Goal: Task Accomplishment & Management: Manage account settings

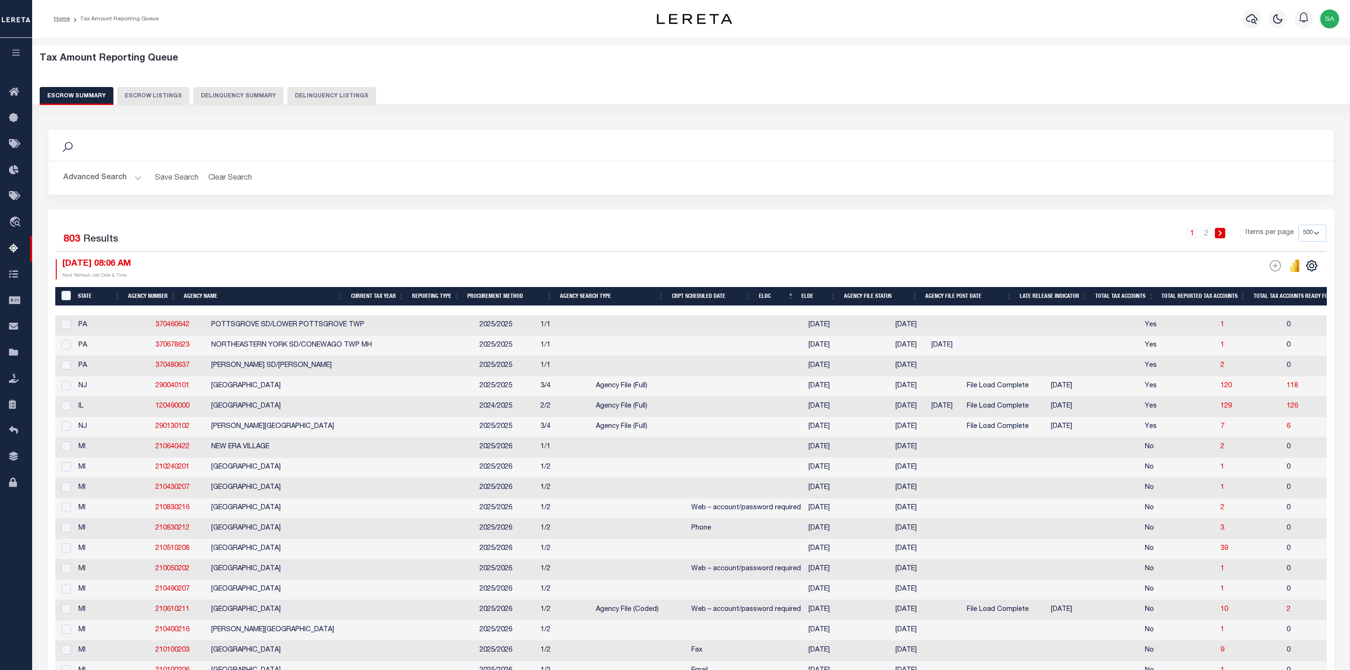
select select "500"
select select
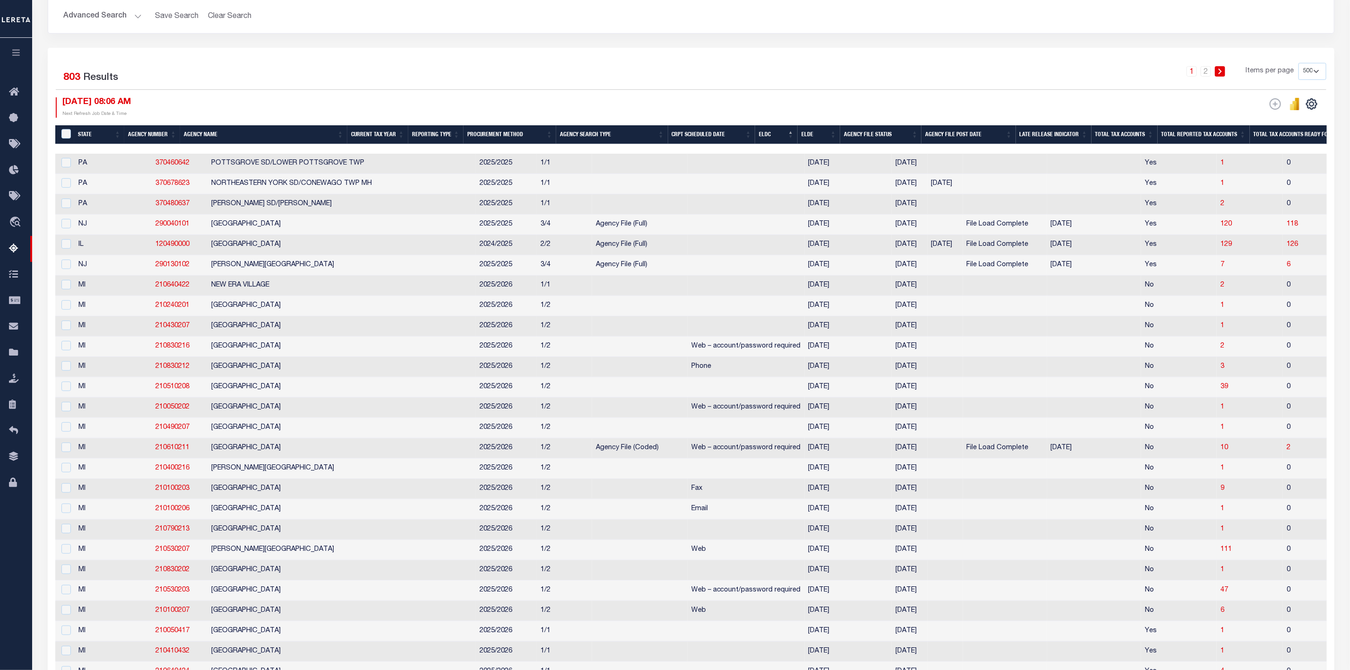
select select
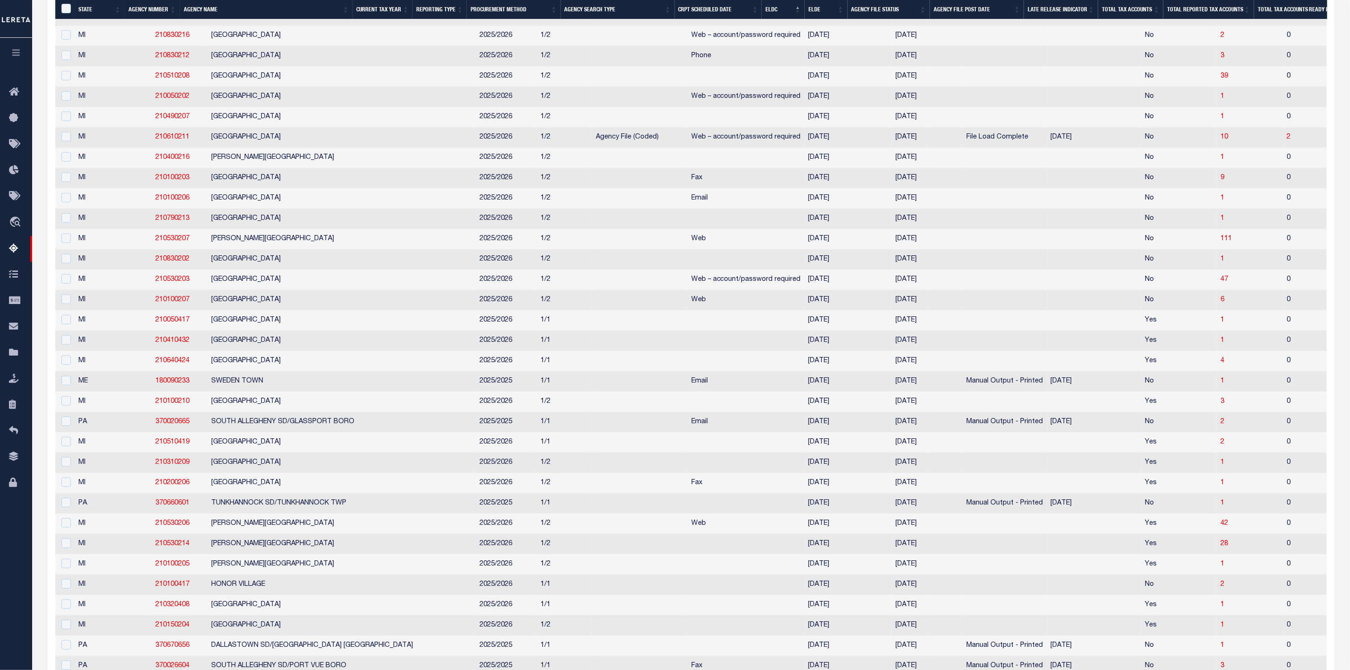
select select
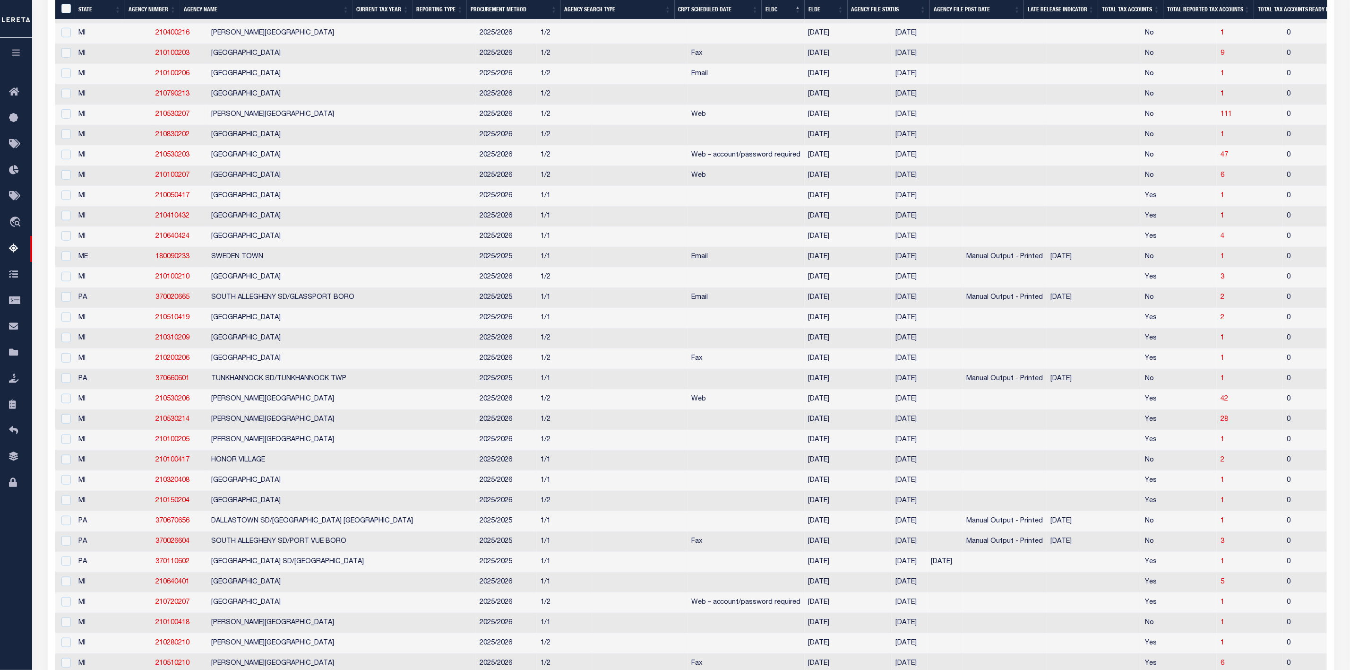
select select
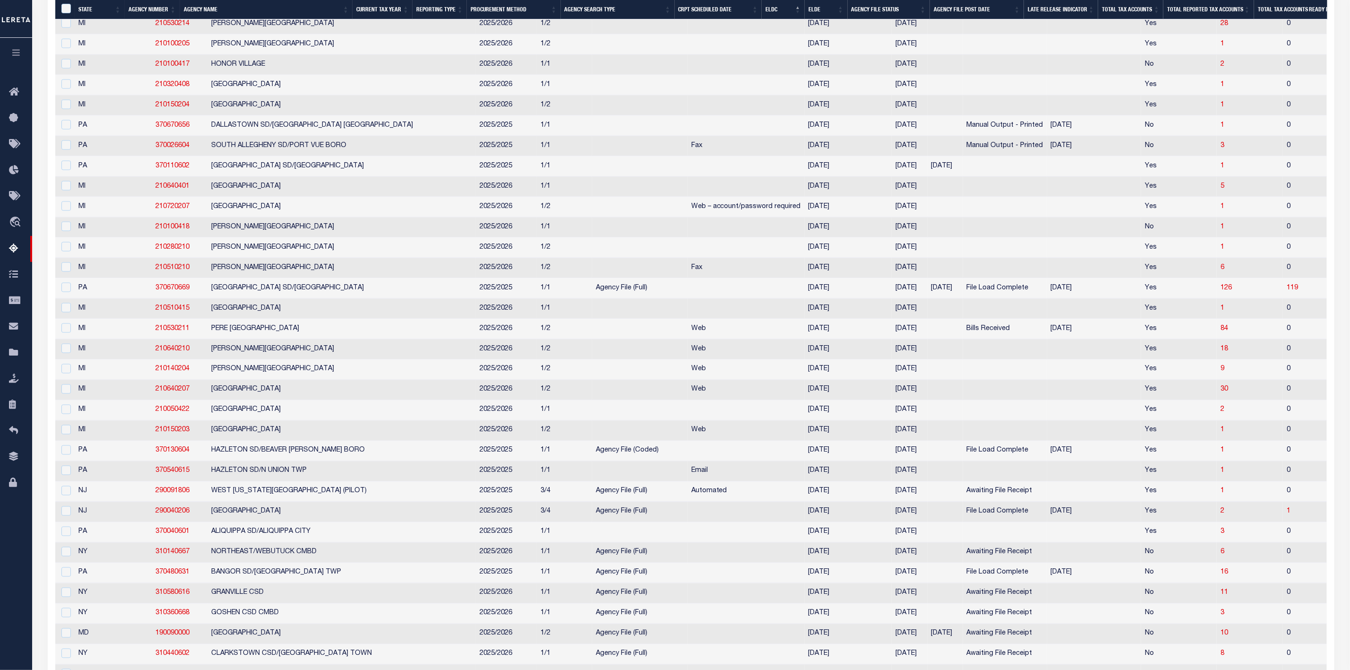
select select
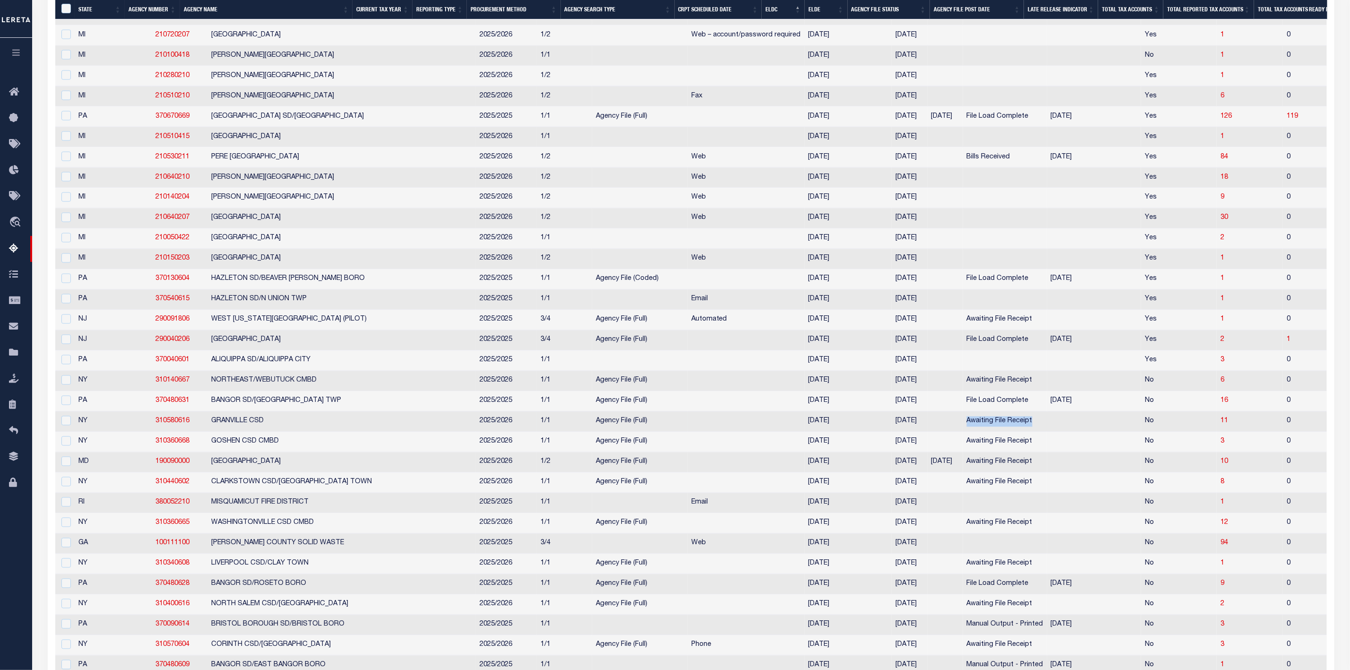
drag, startPoint x: 925, startPoint y: 444, endPoint x: 845, endPoint y: 441, distance: 79.9
click at [845, 432] on tr "NY 310580616 GRANVILLE CSD 2025/2026 1/1 Agency File (Full) 09/08/2025 09/30/20…" at bounding box center [1294, 422] width 2479 height 20
copy tr "Awaiting File Receipt"
drag, startPoint x: 898, startPoint y: 176, endPoint x: 848, endPoint y: 173, distance: 50.2
click at [963, 168] on td "Bills Received" at bounding box center [1005, 157] width 84 height 20
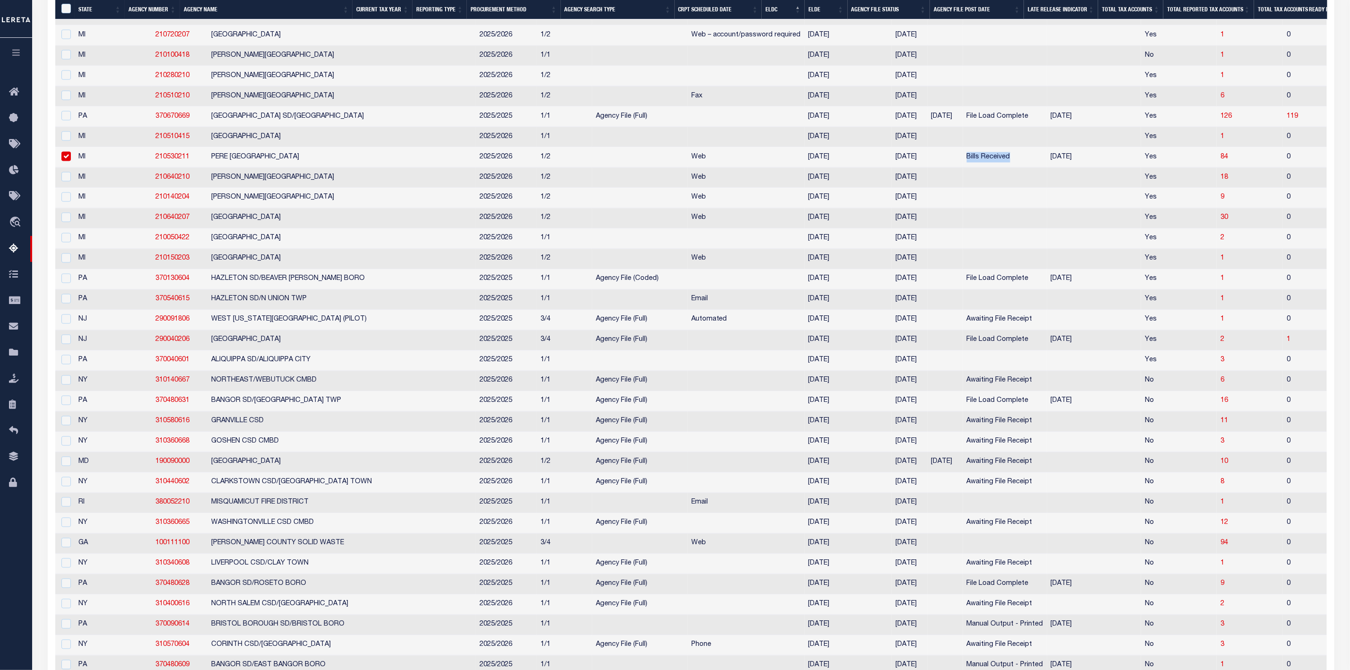
copy td "Bills Received"
checkbox input "true"
select select
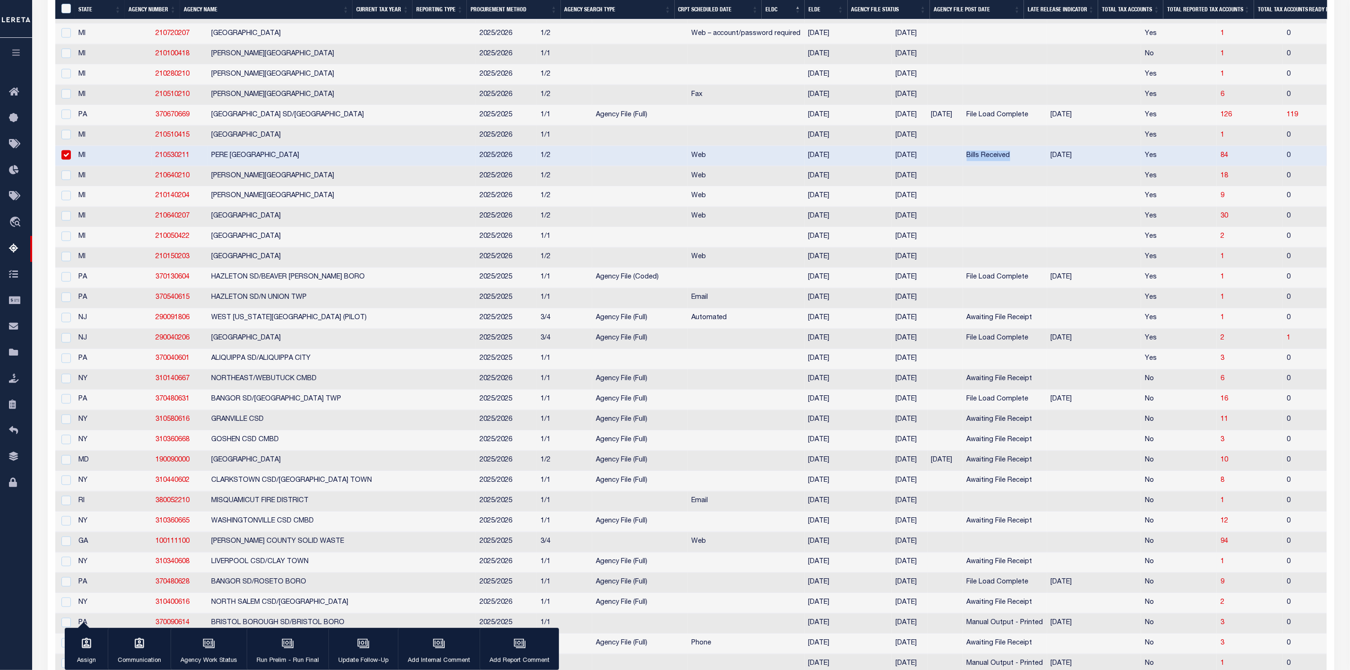
scroll to position [1152, 0]
select select
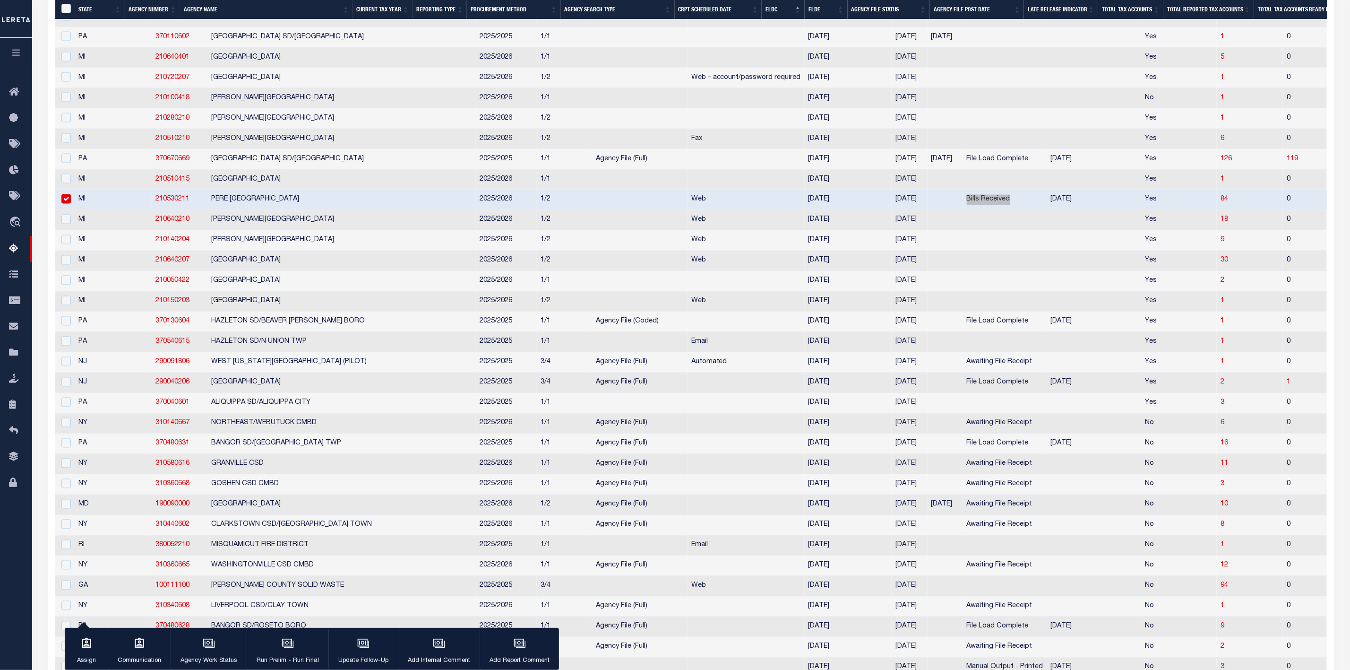
select select
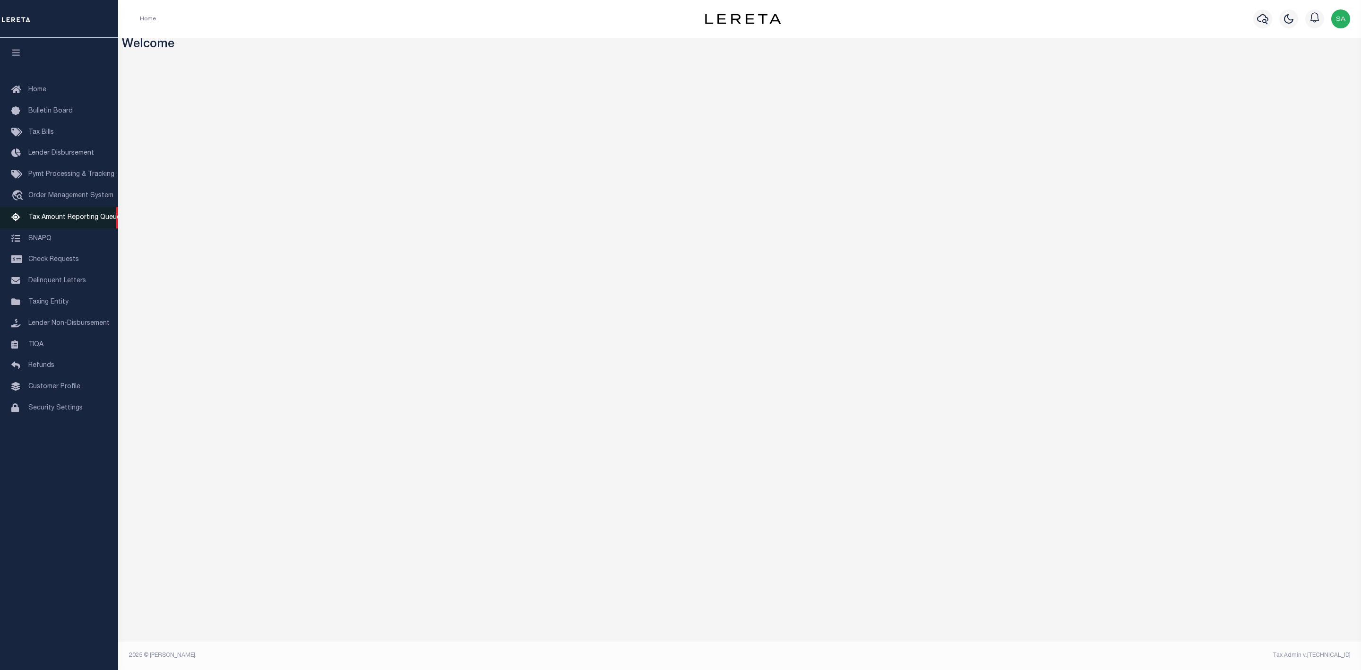
click at [83, 221] on span "Tax Amount Reporting Queue" at bounding box center [74, 217] width 92 height 7
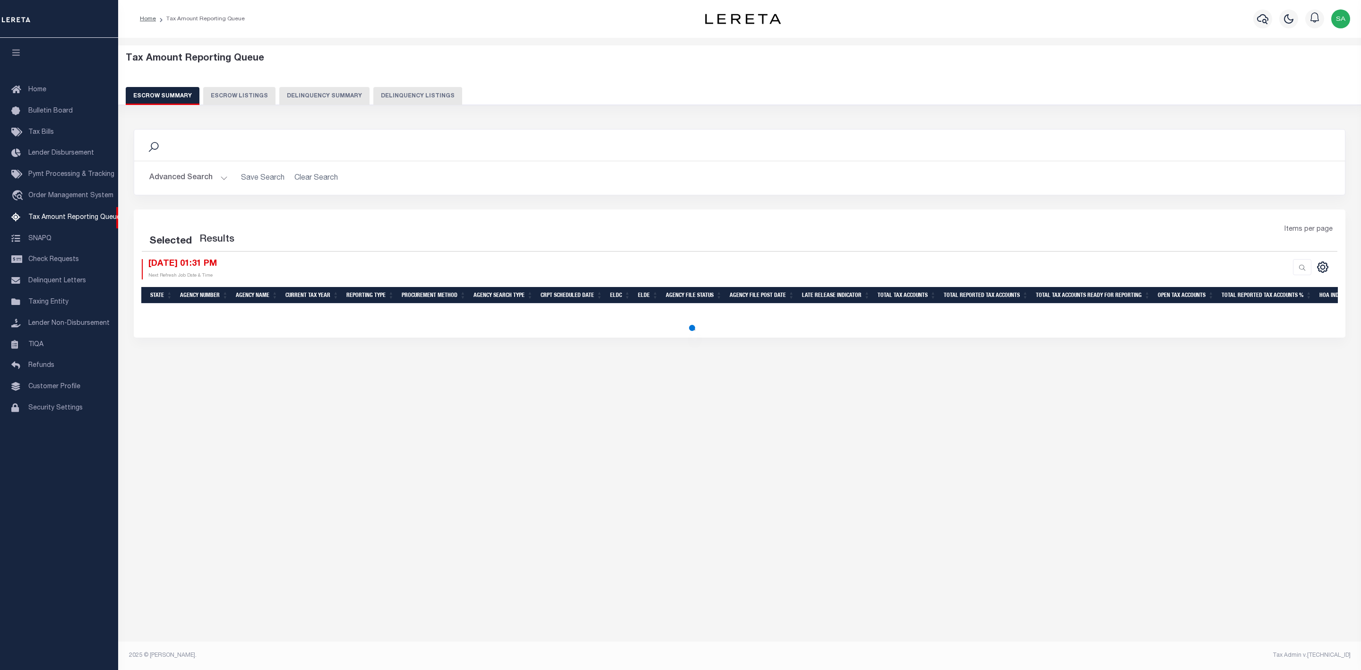
select select "100"
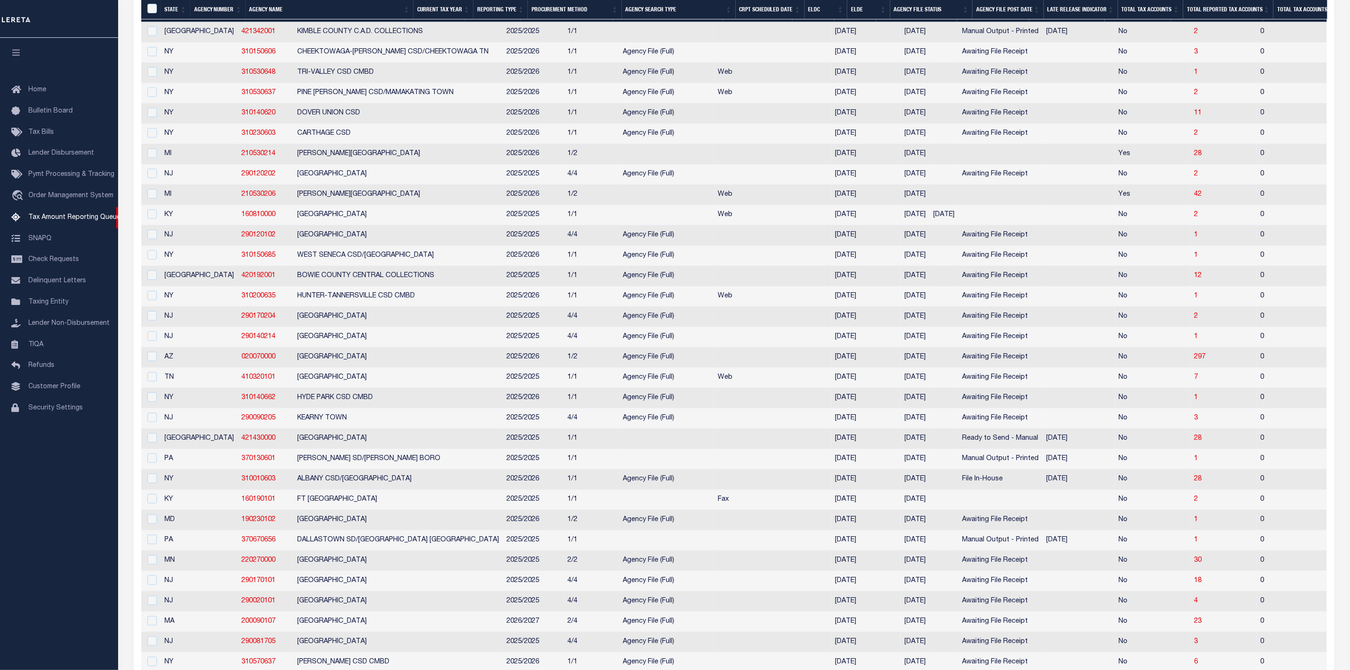
scroll to position [425, 0]
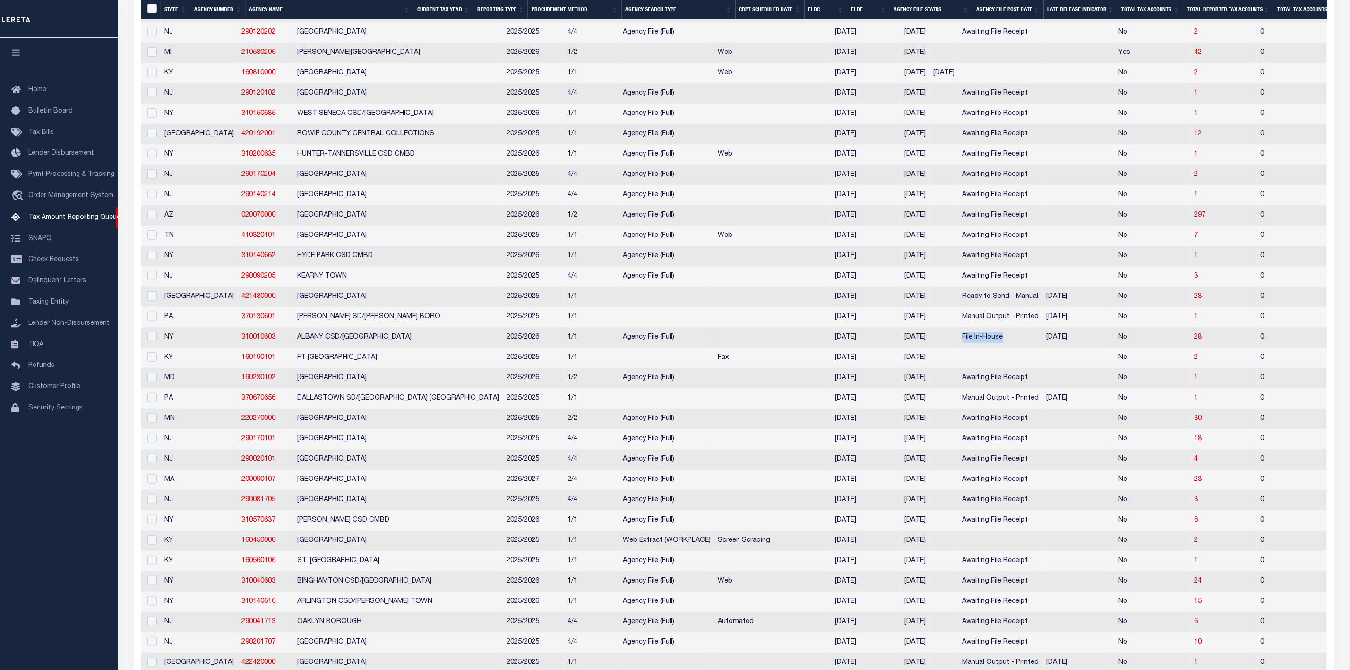
drag, startPoint x: 943, startPoint y: 344, endPoint x: 878, endPoint y: 343, distance: 64.8
click at [878, 343] on tr "NY 310010603 ALBANY CSD/ALBANY CITY 2025/2026 1/1 Agency File (Full) 09/08/2025…" at bounding box center [1250, 338] width 2218 height 20
copy tr "File In-House"
drag, startPoint x: 969, startPoint y: 324, endPoint x: 895, endPoint y: 327, distance: 73.8
click at [959, 327] on td "Manual Output - Printed" at bounding box center [1001, 317] width 84 height 20
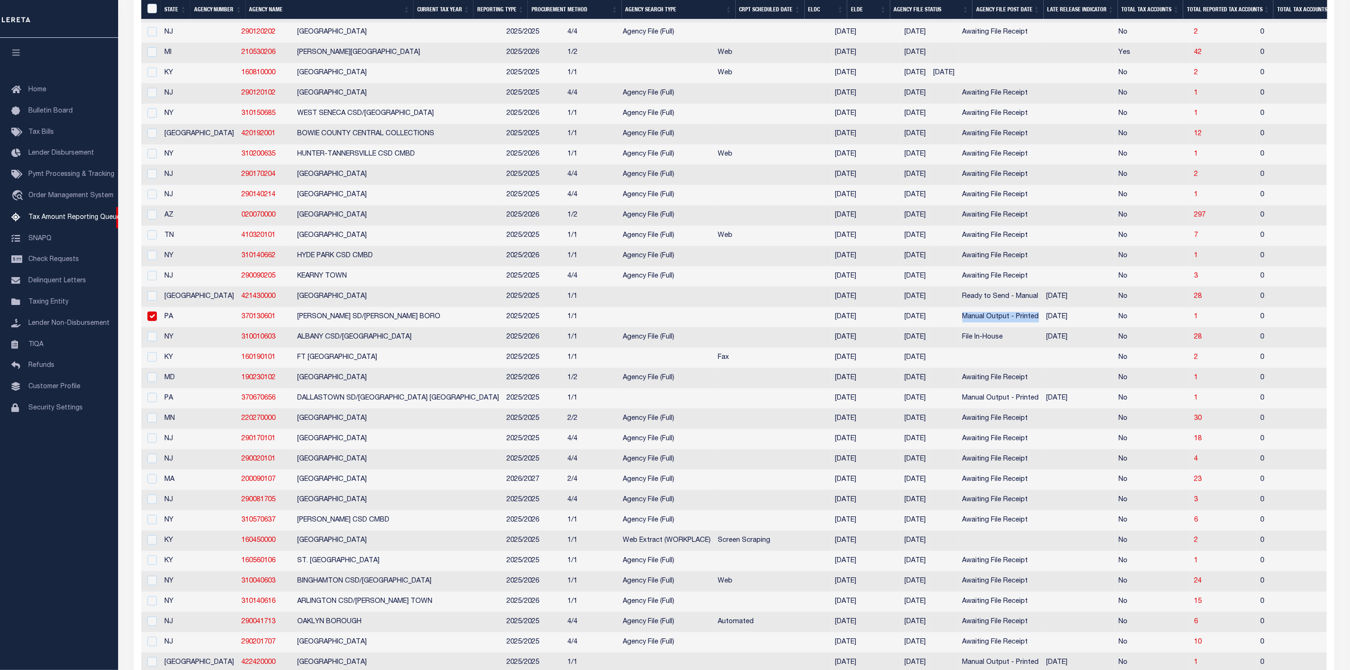
checkbox input "true"
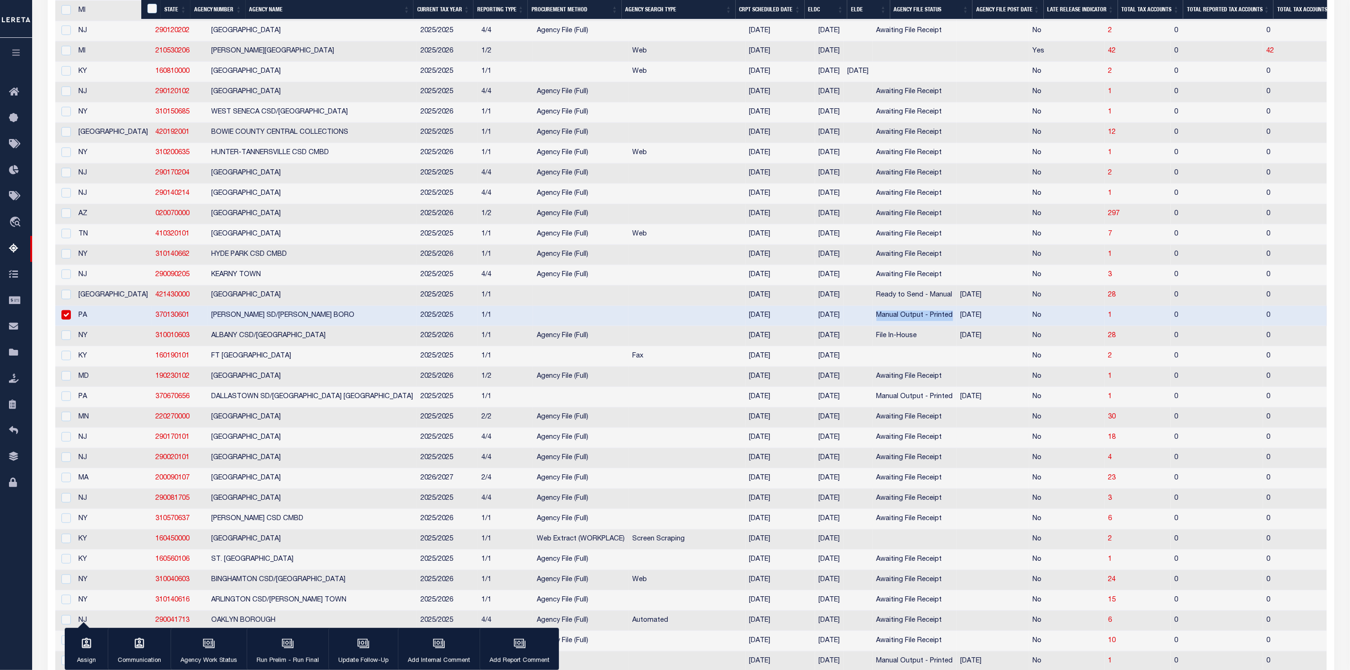
copy td "Manual Output - Printed"
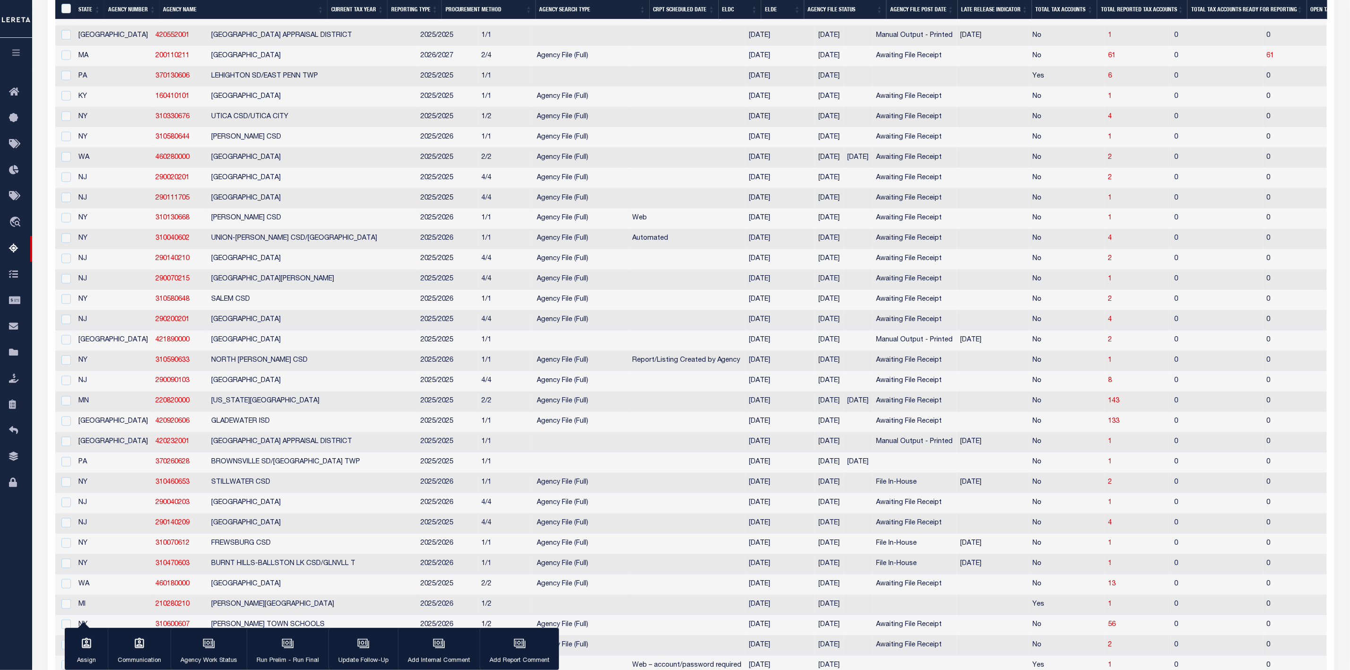
scroll to position [1345, 0]
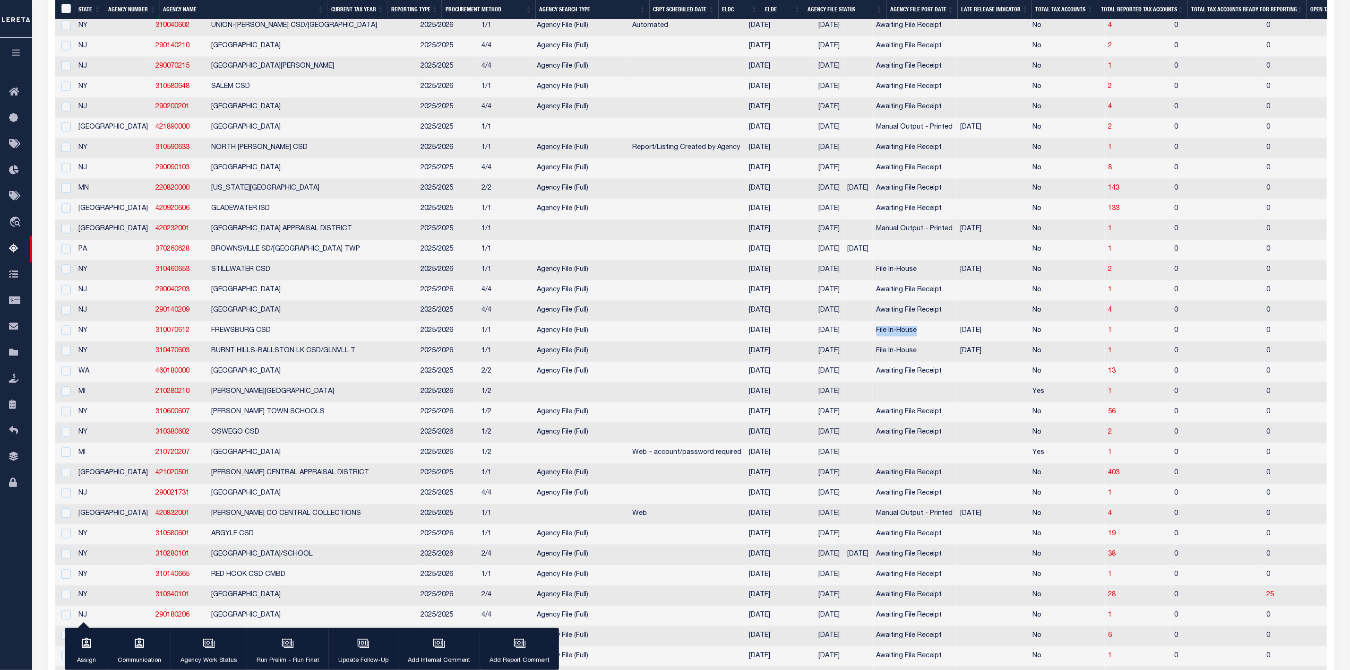
drag, startPoint x: 860, startPoint y: 352, endPoint x: 810, endPoint y: 353, distance: 50.1
click at [873, 342] on td "File In-House" at bounding box center [915, 331] width 84 height 20
checkbox input "true"
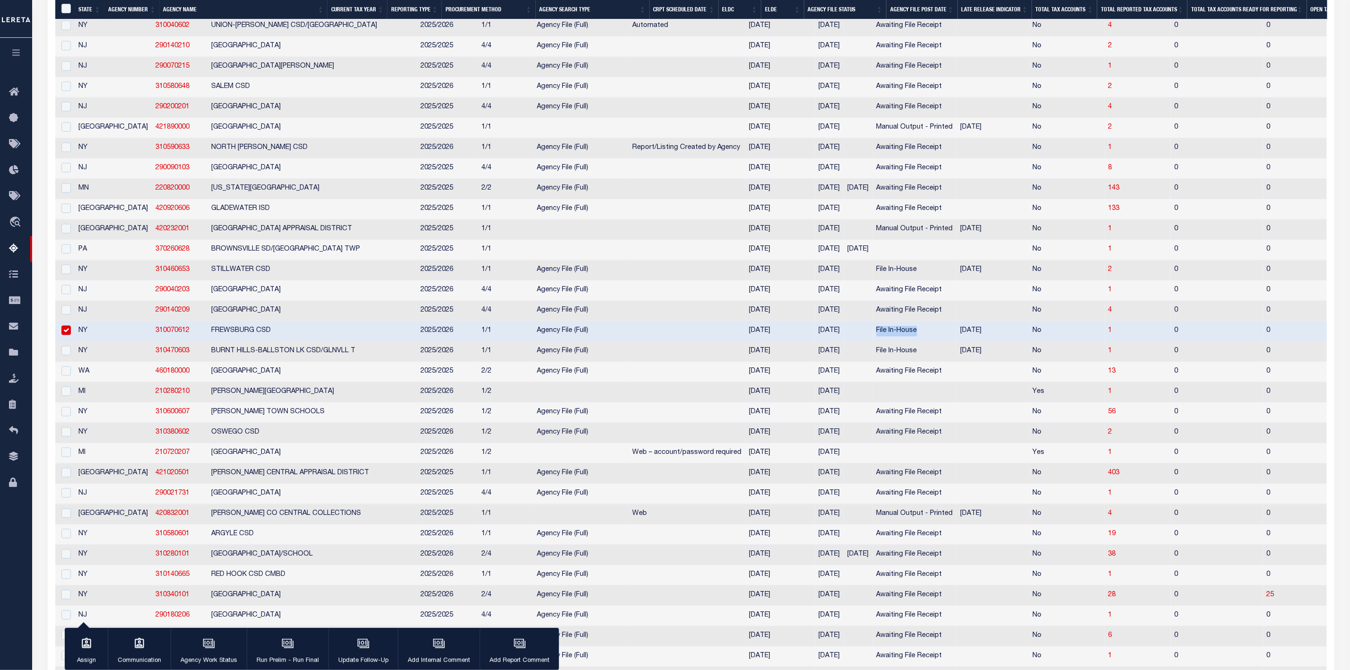
copy td "File In-House"
click at [957, 423] on td at bounding box center [993, 413] width 72 height 20
checkbox input "true"
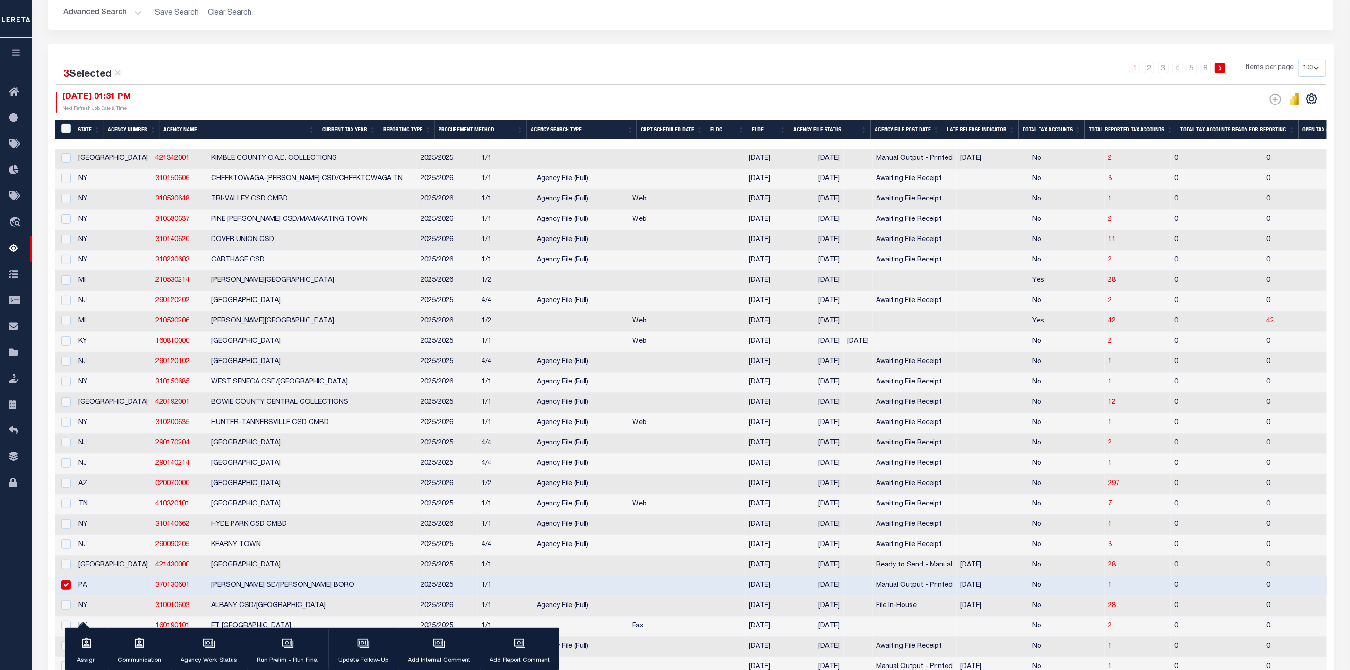
scroll to position [23, 0]
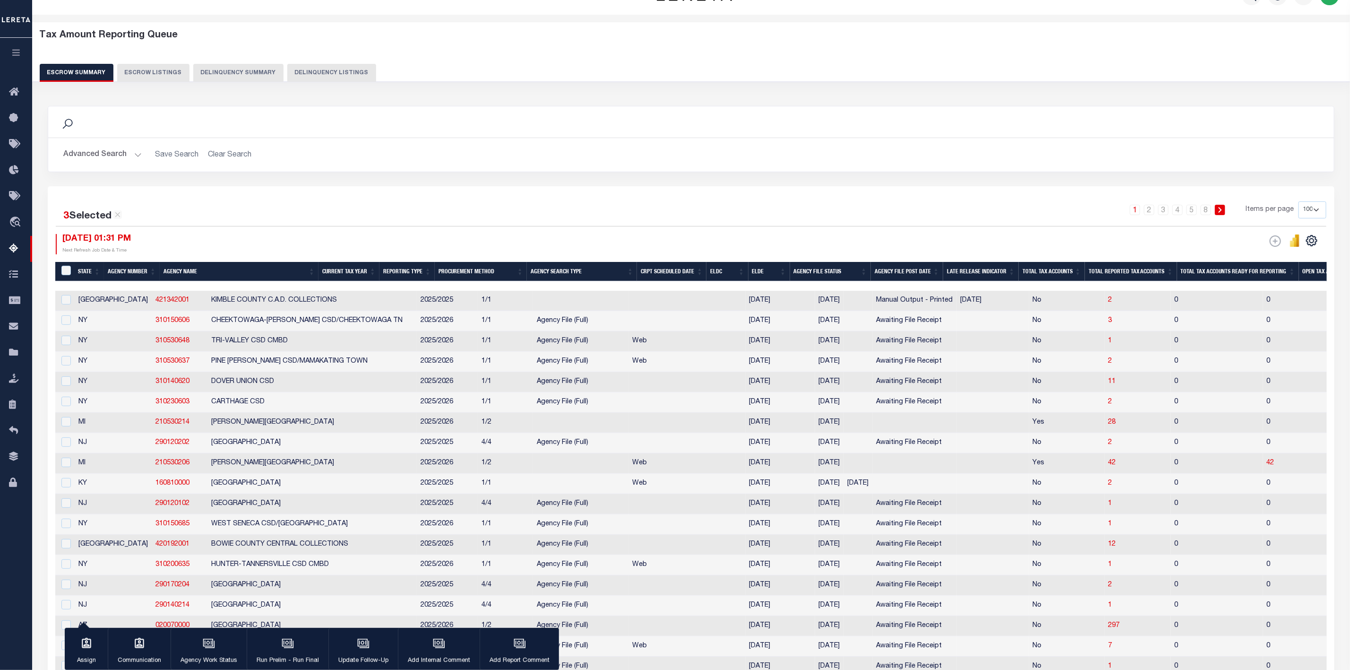
click at [807, 210] on div "1 2 3 4 5 … 8 Items per page 10 25 50 100 500" at bounding box center [852, 213] width 950 height 25
click at [1310, 208] on select "10 25 50 100 500" at bounding box center [1313, 209] width 28 height 17
select select "500"
click at [1299, 202] on select "10 25 50 100 500" at bounding box center [1313, 209] width 28 height 17
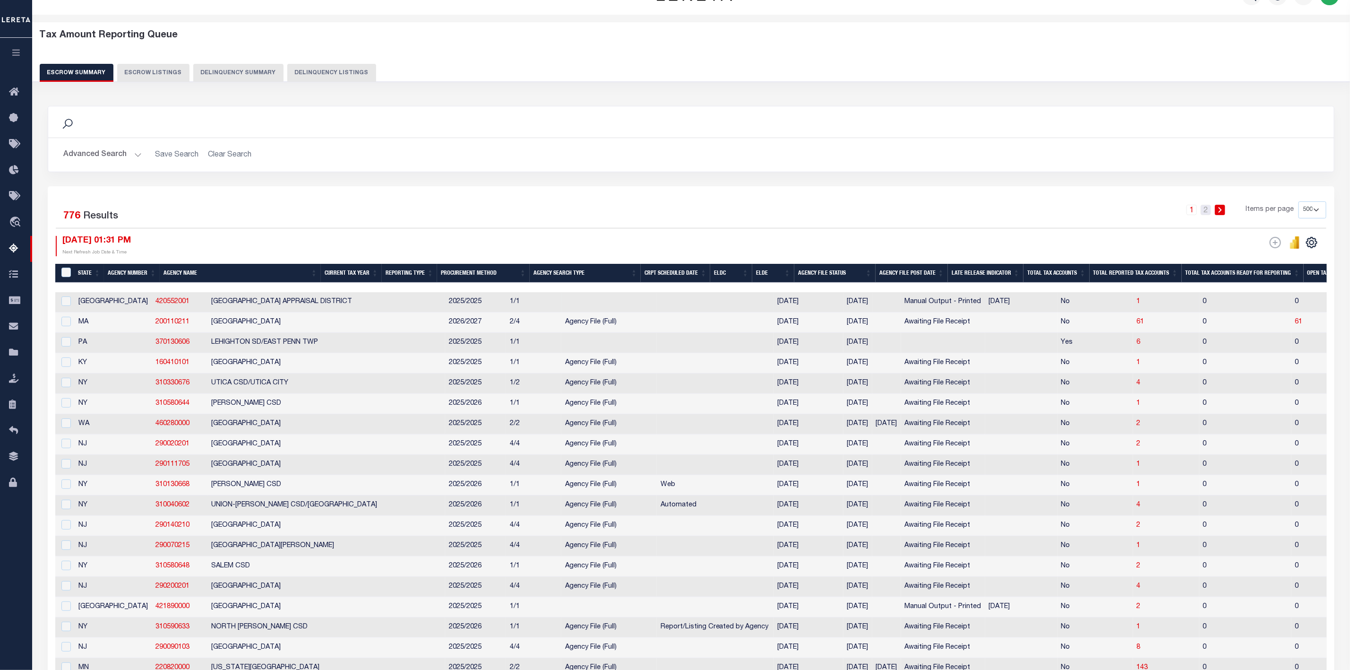
drag, startPoint x: 1208, startPoint y: 210, endPoint x: 1149, endPoint y: 308, distance: 114.3
click at [1208, 210] on link "2" at bounding box center [1206, 210] width 10 height 10
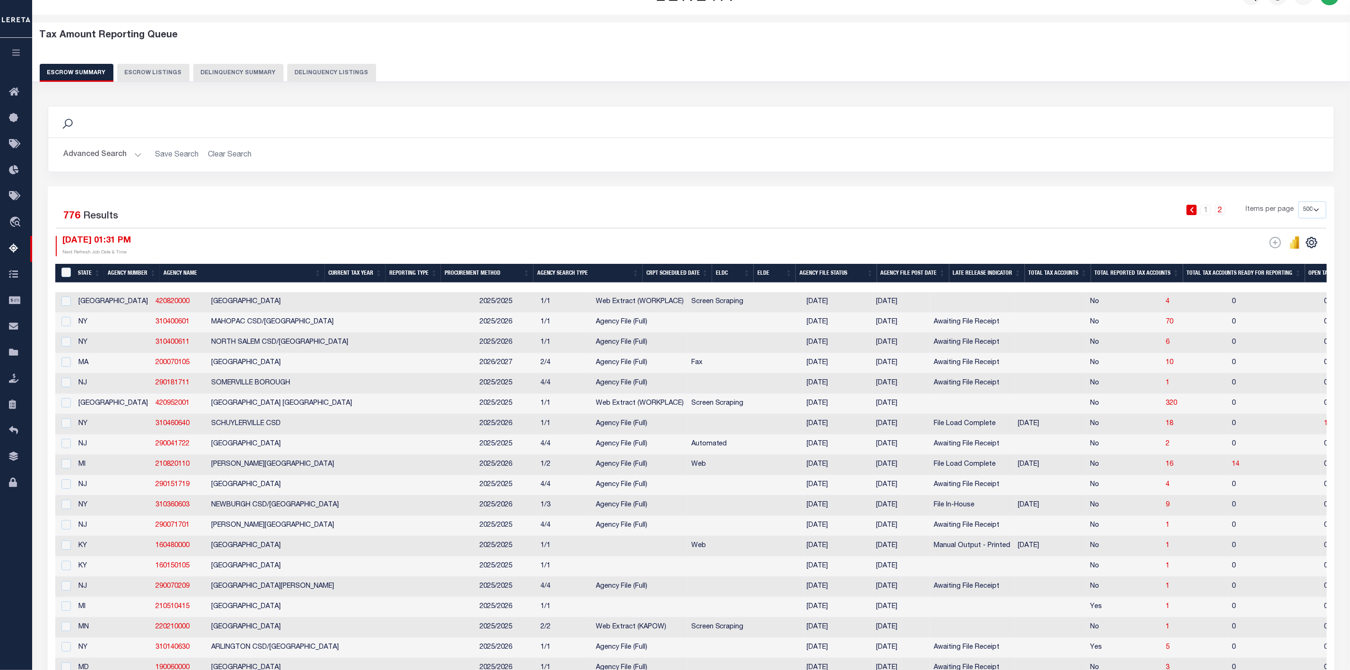
click at [115, 155] on button "Advanced Search" at bounding box center [102, 155] width 78 height 18
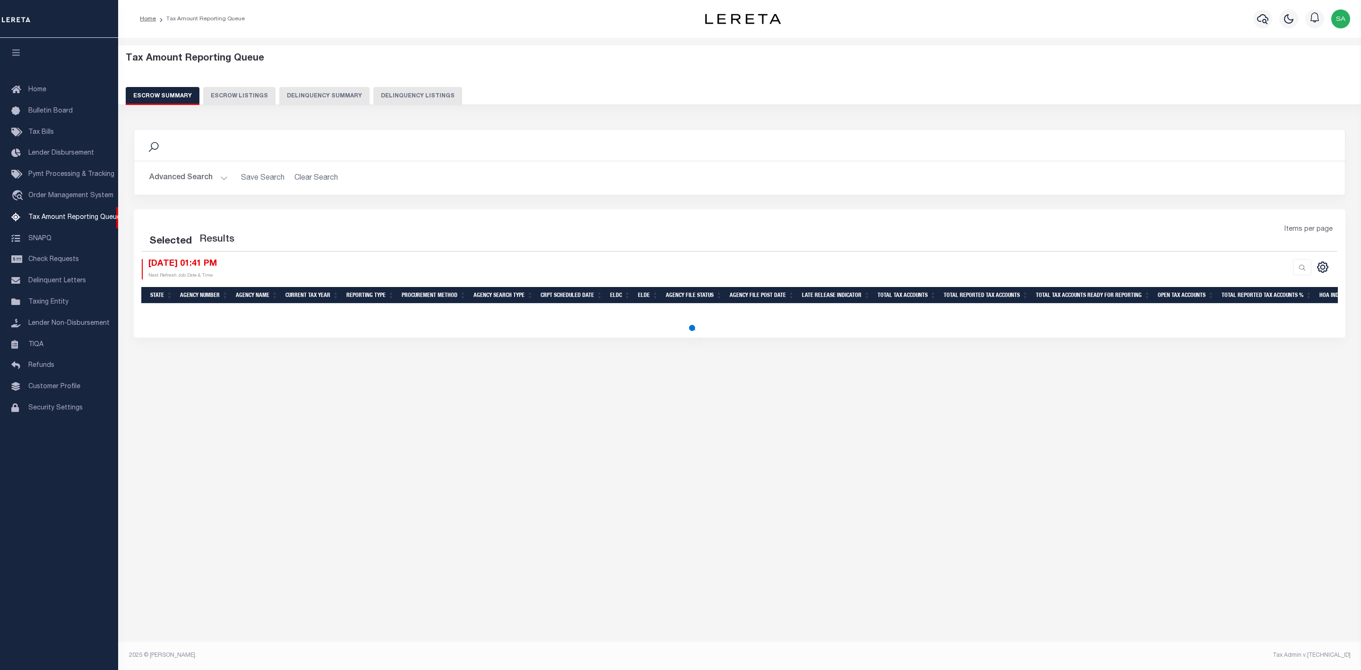
select select
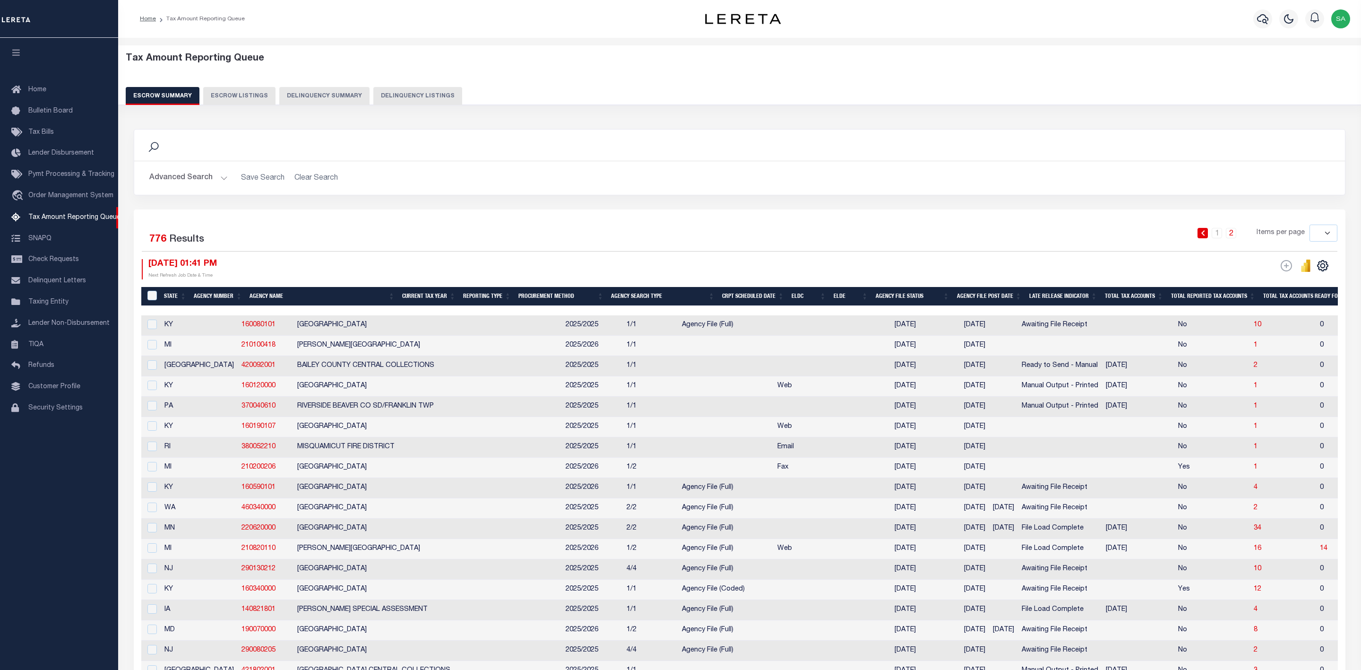
click at [211, 176] on button "Advanced Search" at bounding box center [188, 178] width 78 height 18
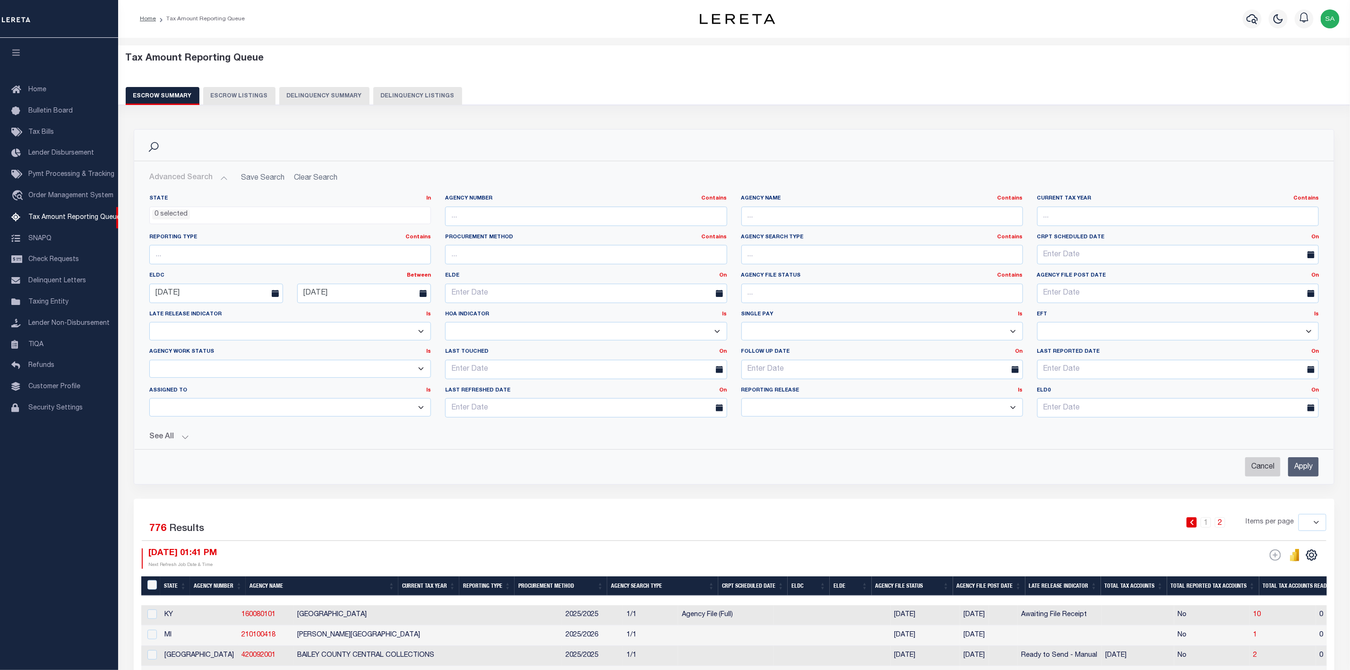
click at [1263, 466] on input "Cancel" at bounding box center [1263, 466] width 35 height 19
checkbox input "true"
select select
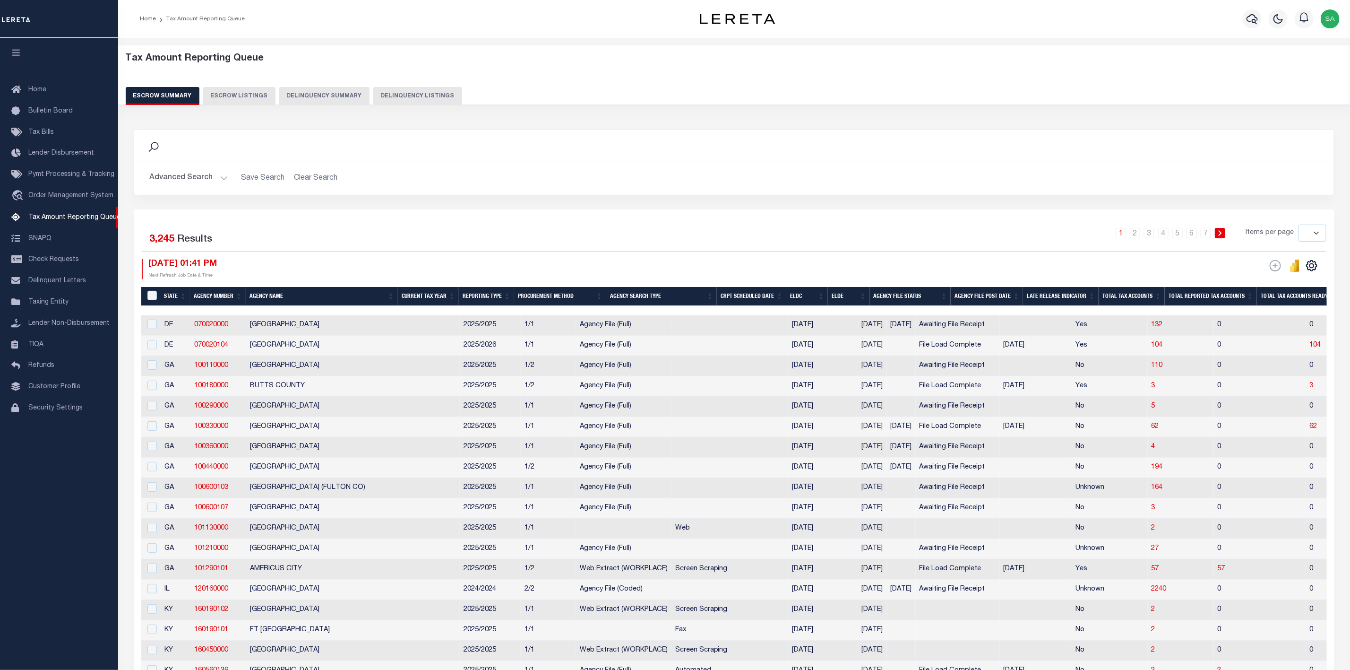
click at [206, 179] on button "Advanced Search" at bounding box center [188, 178] width 78 height 18
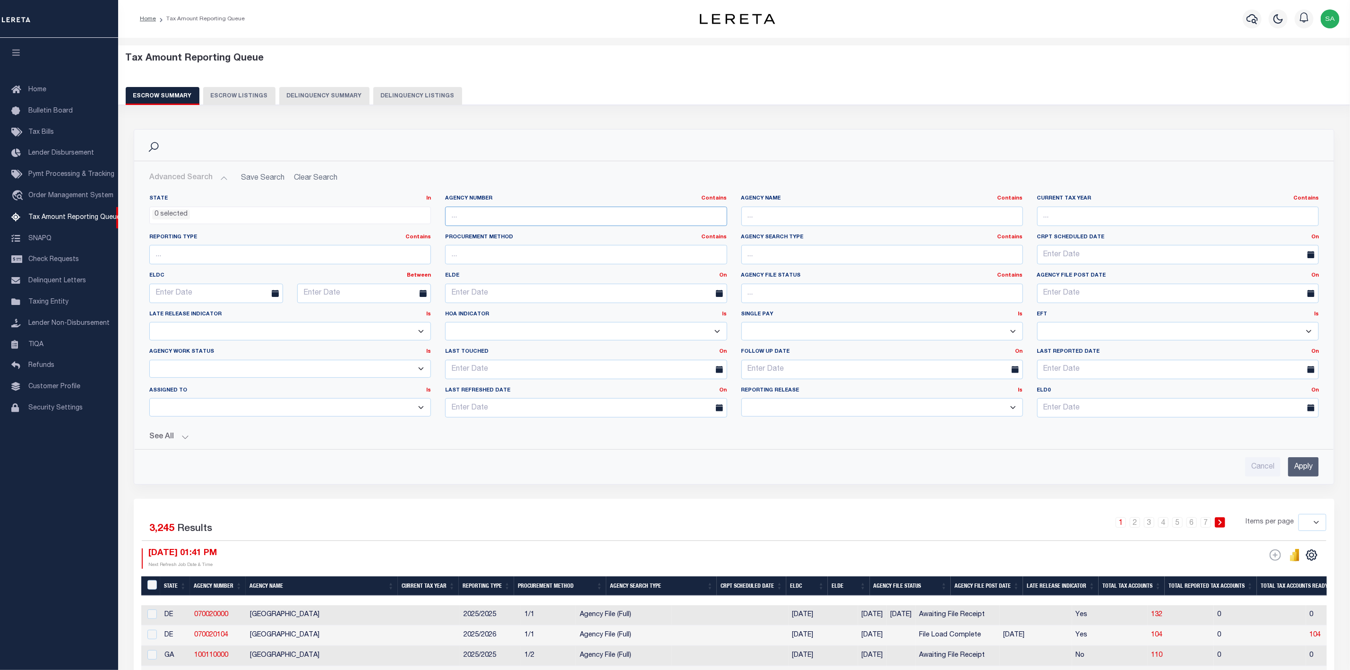
click at [600, 220] on input "text" at bounding box center [586, 216] width 282 height 19
paste input "310570635"
type input "310570635"
click at [1305, 476] on input "Apply" at bounding box center [1304, 466] width 31 height 19
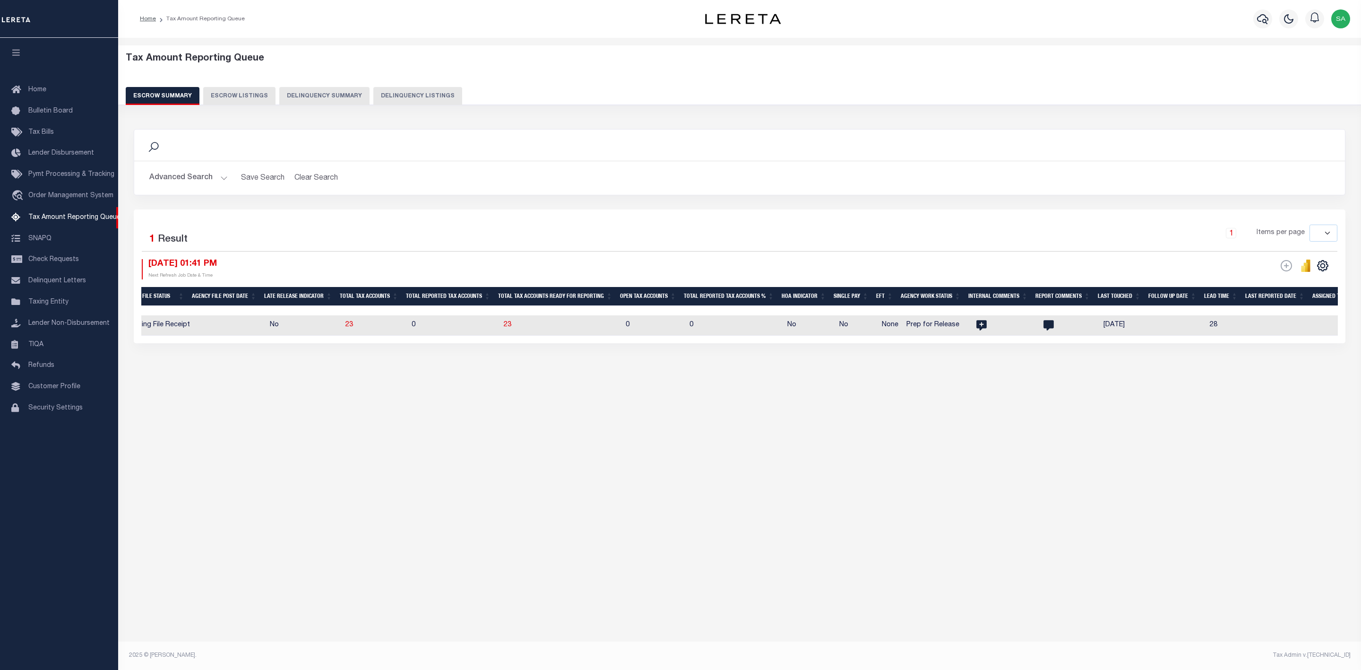
scroll to position [0, 486]
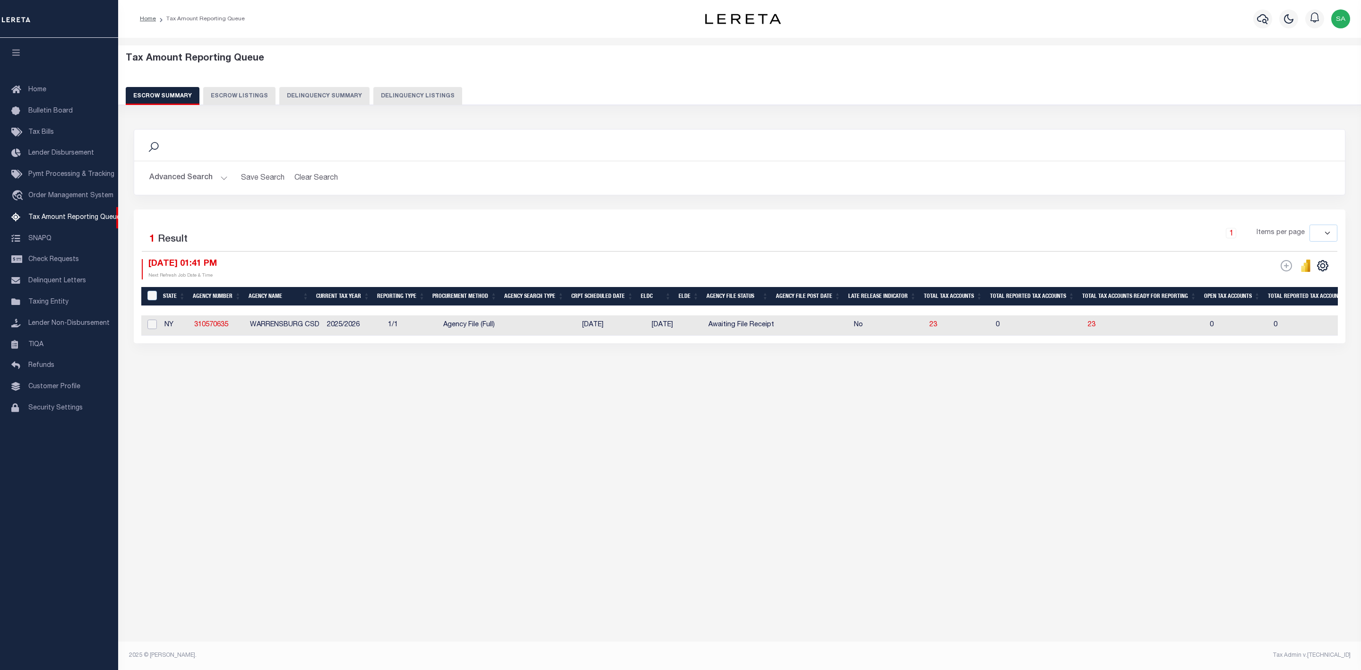
click at [152, 326] on input "checkbox" at bounding box center [151, 324] width 9 height 9
checkbox input "true"
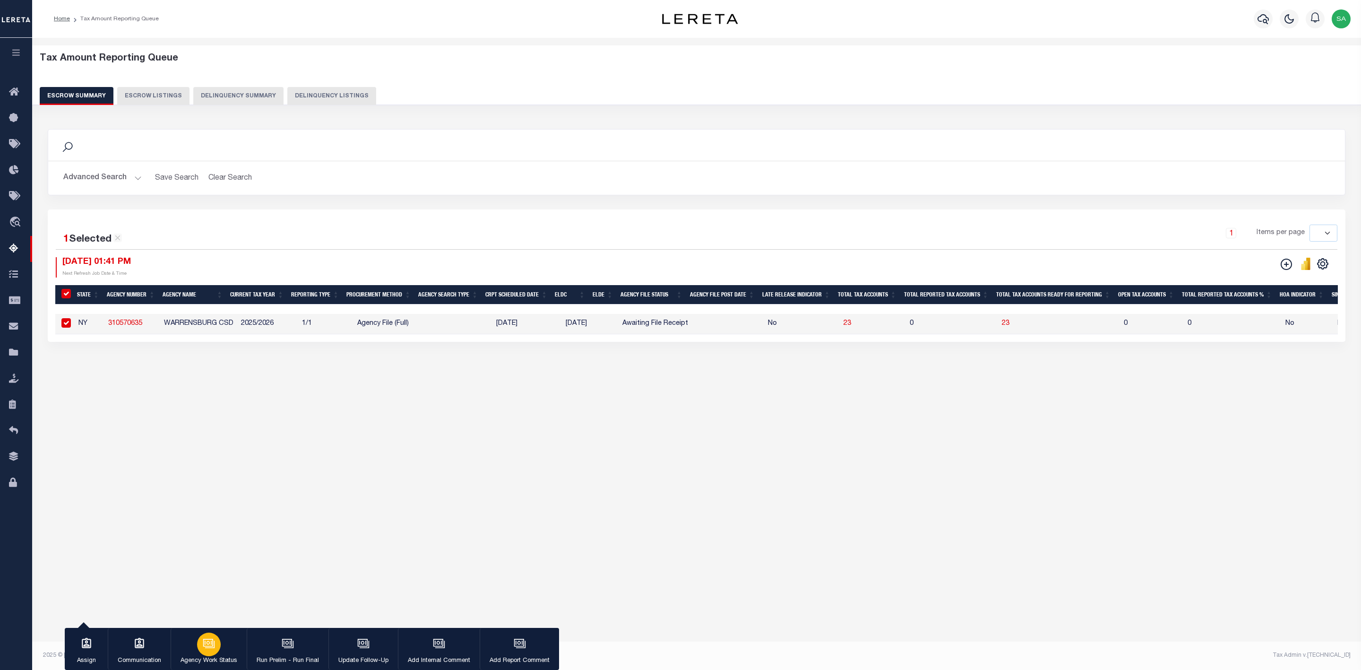
click at [206, 655] on div "button" at bounding box center [209, 644] width 24 height 24
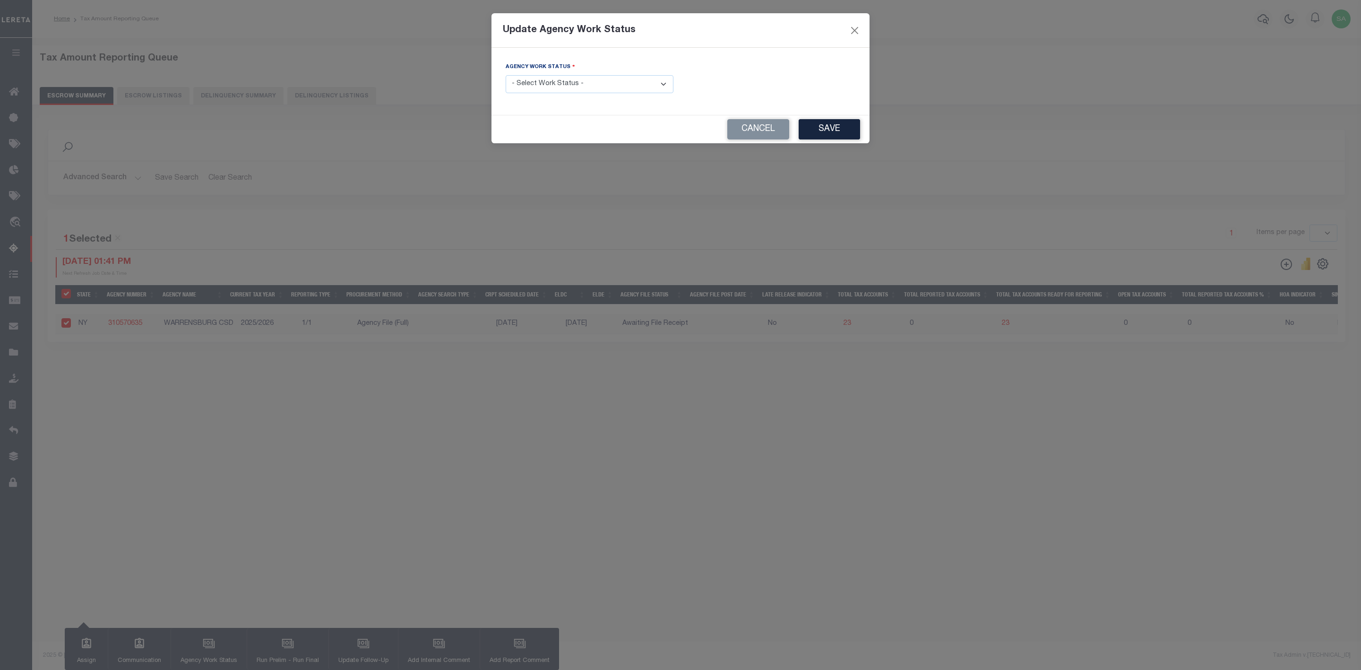
click at [666, 84] on select "- Select Work Status - New In Progress Pending Agency Follow-up Pending QC Read…" at bounding box center [590, 84] width 168 height 18
click at [984, 515] on div "Update Agency Work Status Agency Work Status - Select Work Status - New In Prog…" at bounding box center [680, 335] width 1361 height 670
click at [776, 128] on button "Cancel" at bounding box center [758, 129] width 62 height 20
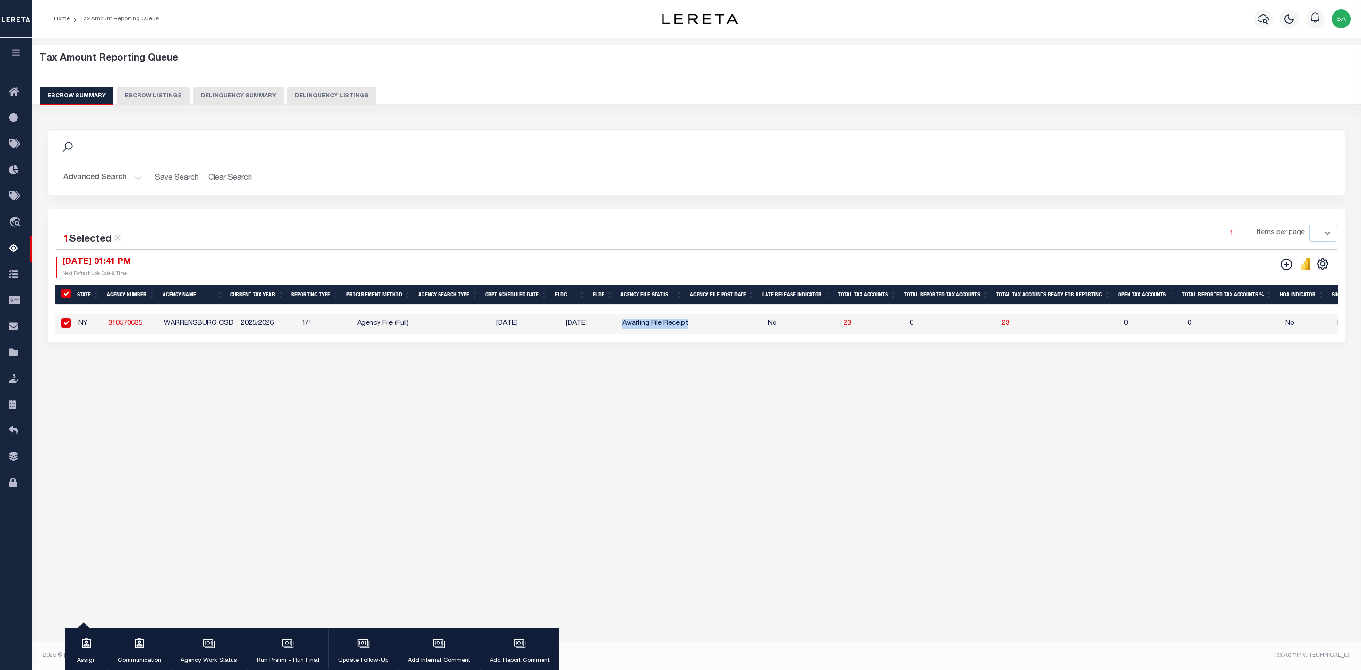
drag, startPoint x: 708, startPoint y: 324, endPoint x: 630, endPoint y: 326, distance: 78.0
click at [630, 326] on tr "NY 310570635 WARRENSBURG CSD 2025/2026 1/1 Agency File (Full) 09/08/2025 09/30/…" at bounding box center [1024, 324] width 1939 height 20
copy td "Awaiting File Receipt"
click at [865, 552] on div "Tax Amount Reporting Queue Escrow Summary Escrow Listings In" at bounding box center [696, 339] width 1329 height 603
click at [1267, 19] on icon "button" at bounding box center [1263, 18] width 11 height 11
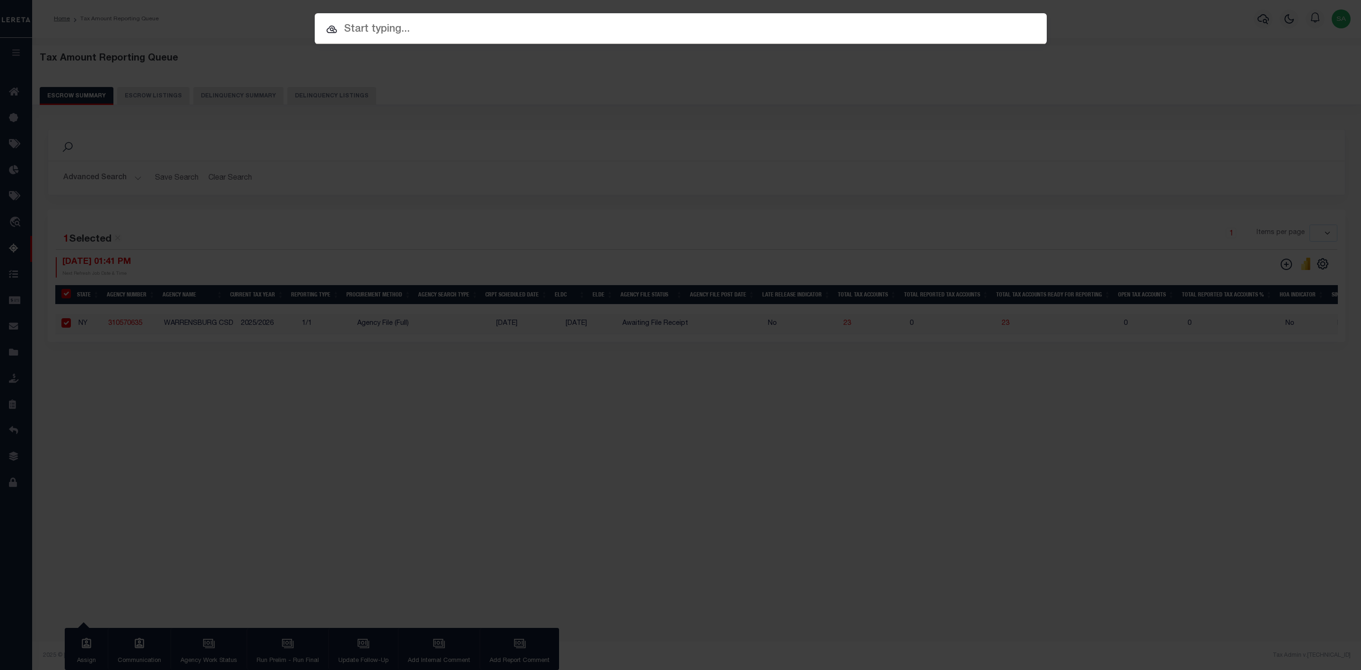
paste input "12705"
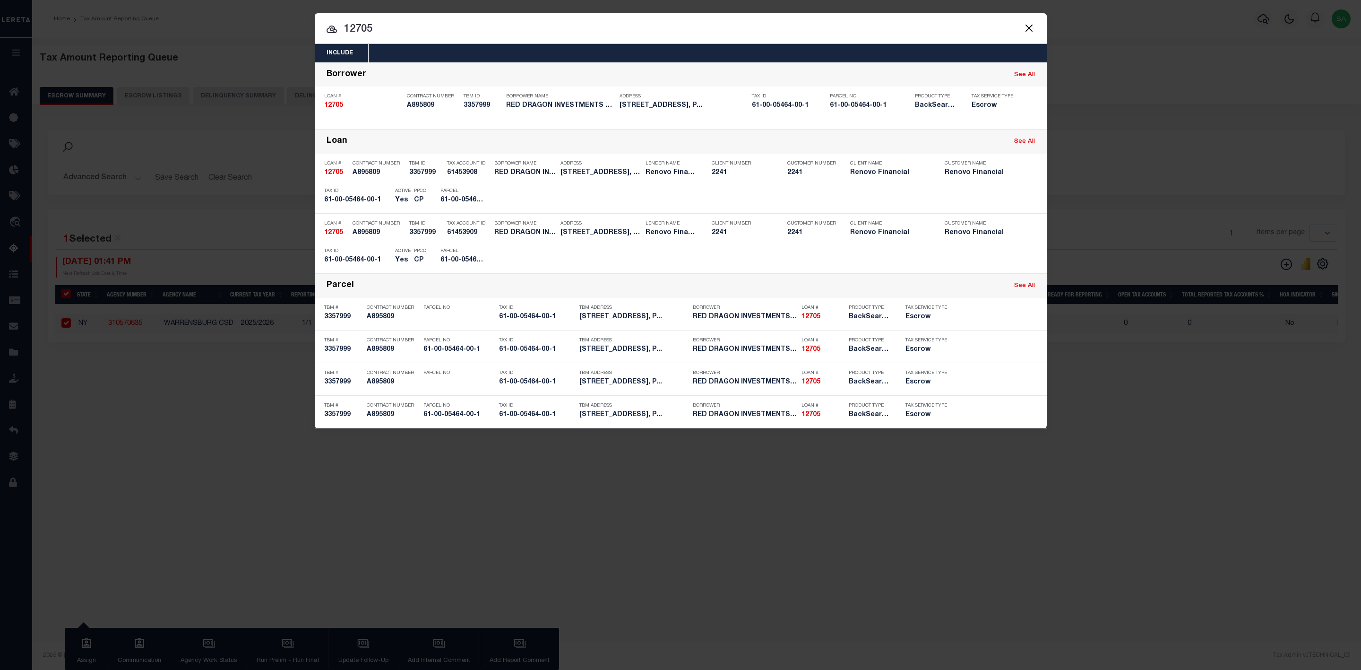
type input "12705"
click at [950, 25] on input "12705" at bounding box center [681, 29] width 732 height 17
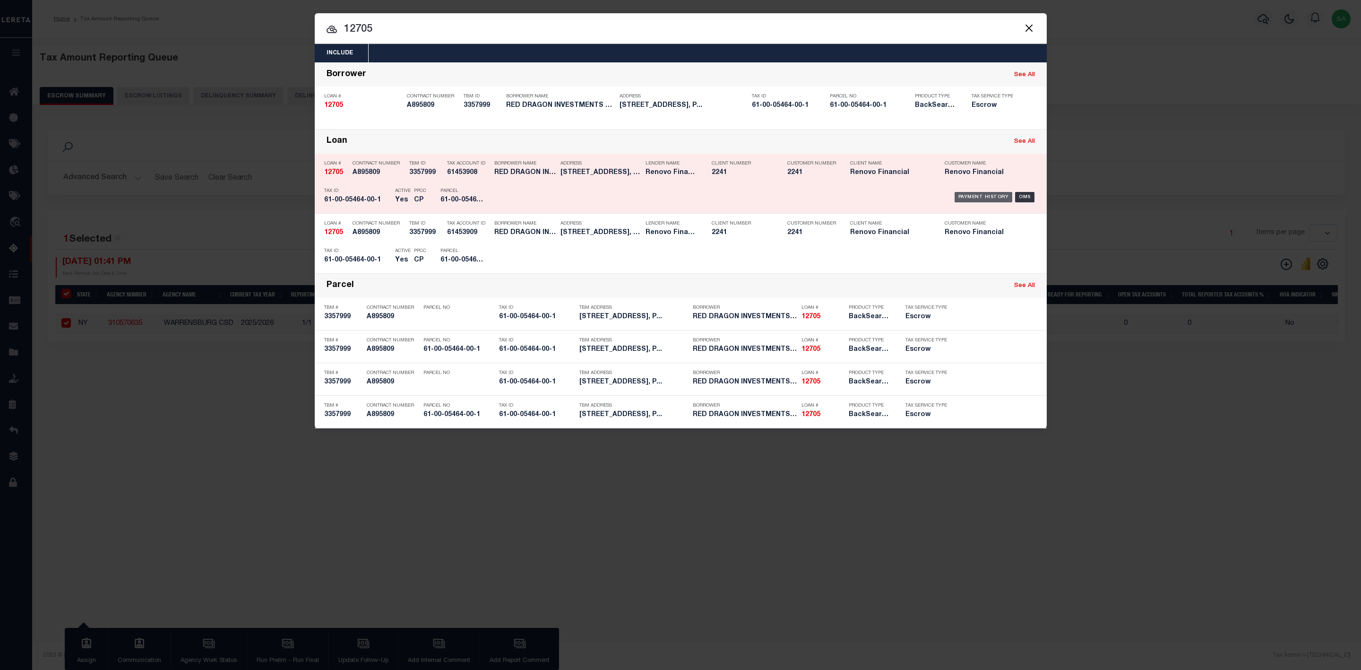
click at [973, 194] on div "Payment History" at bounding box center [984, 197] width 58 height 10
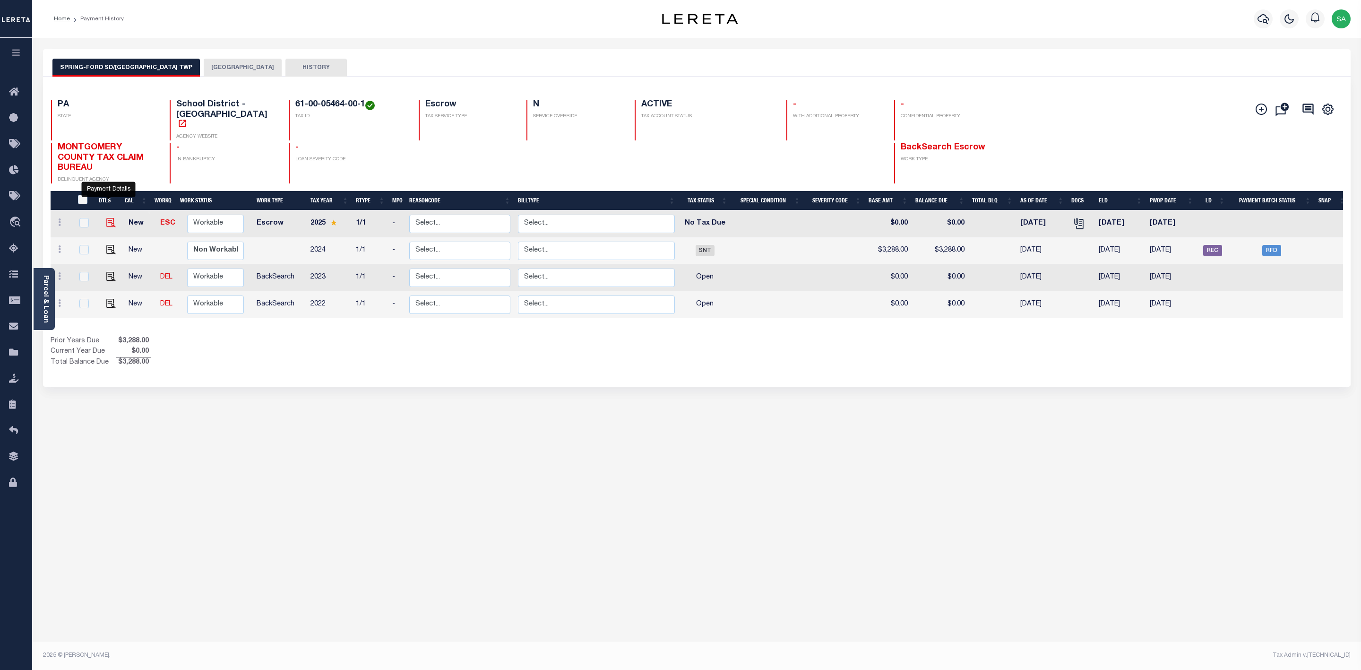
click at [108, 218] on img "" at bounding box center [110, 222] width 9 height 9
checkbox input "true"
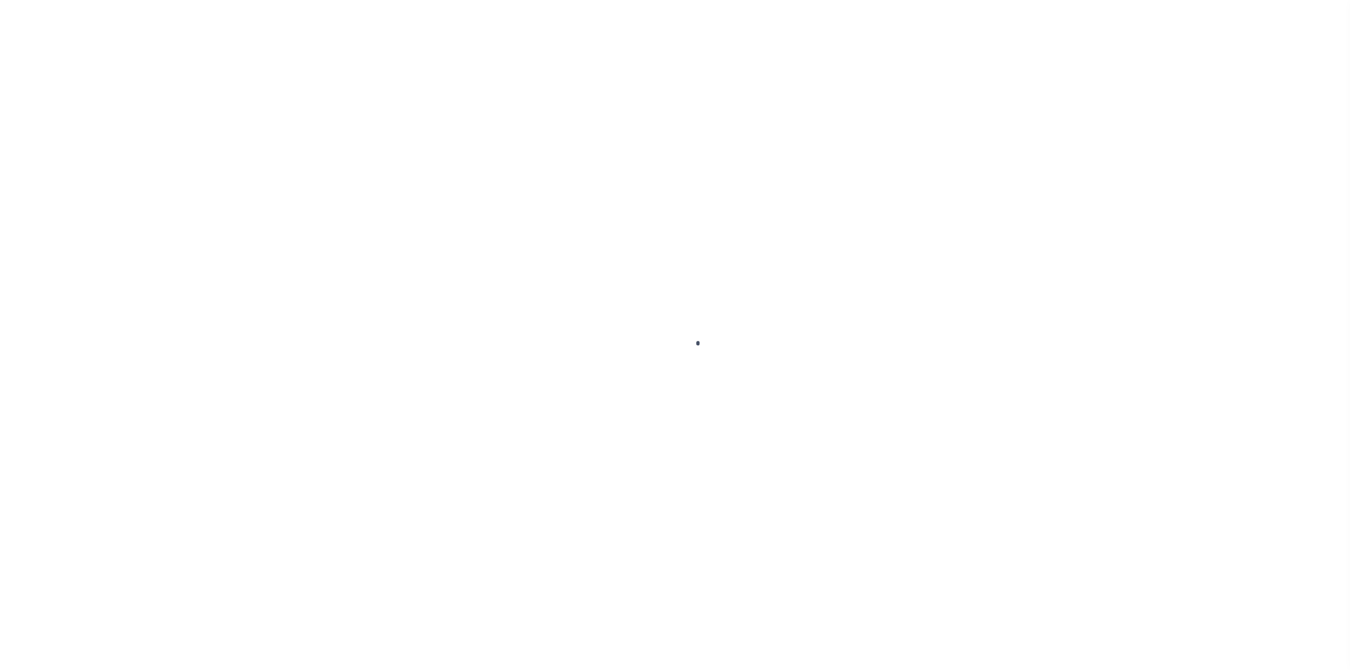
checkbox input "false"
type textarea "Open Item Offshore Team advised No Tax Due - $0"
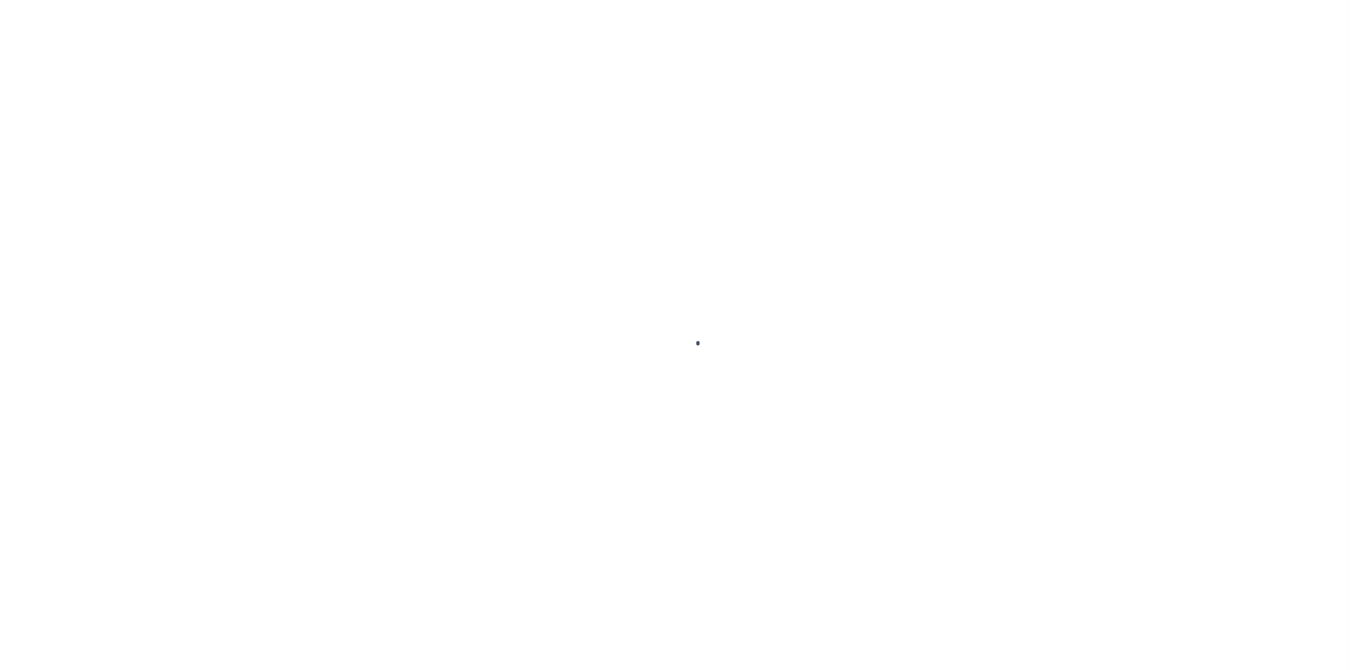
type input "[DATE]"
select select "NTX"
type input "$0"
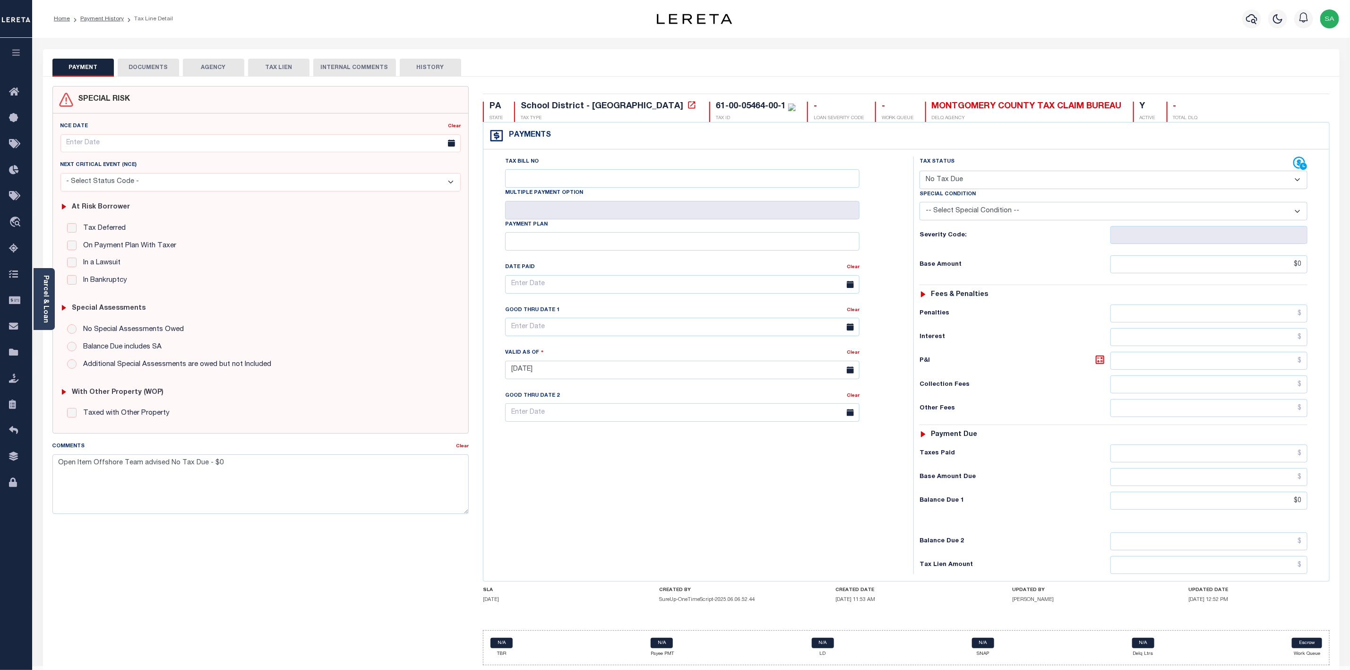
click at [161, 68] on button "DOCUMENTS" at bounding box center [148, 68] width 61 height 18
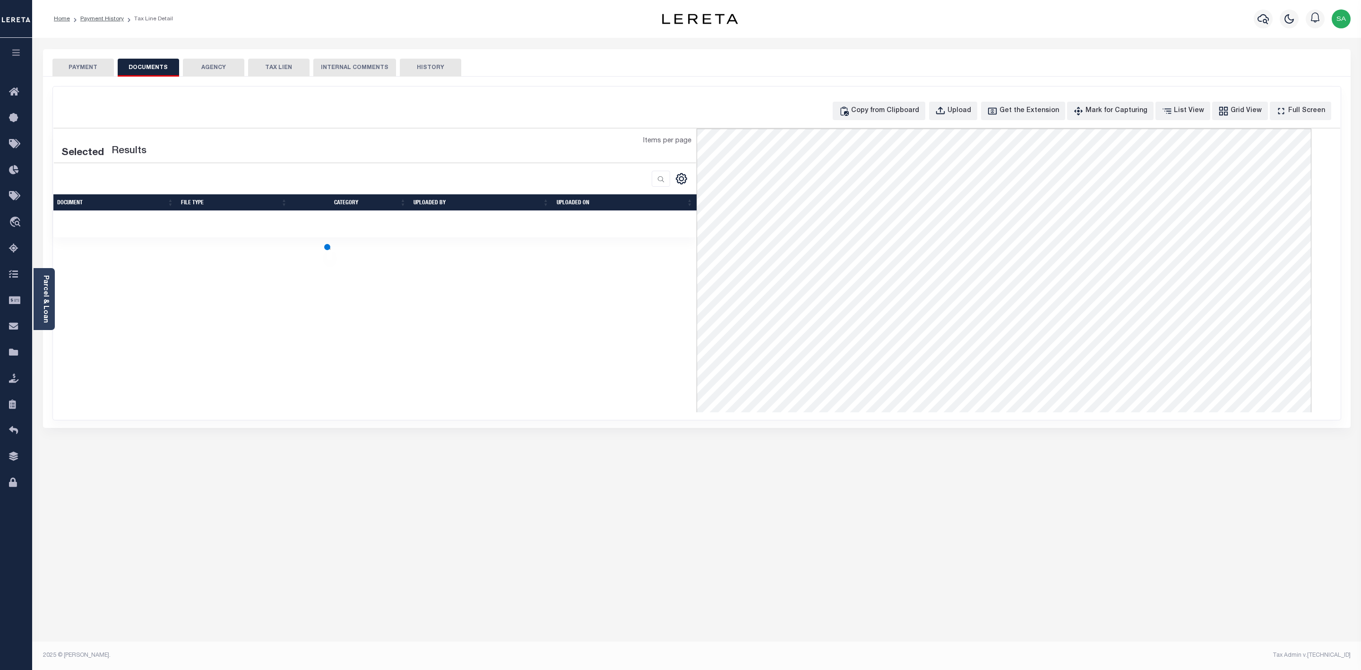
click at [201, 67] on button "AGENCY" at bounding box center [213, 68] width 61 height 18
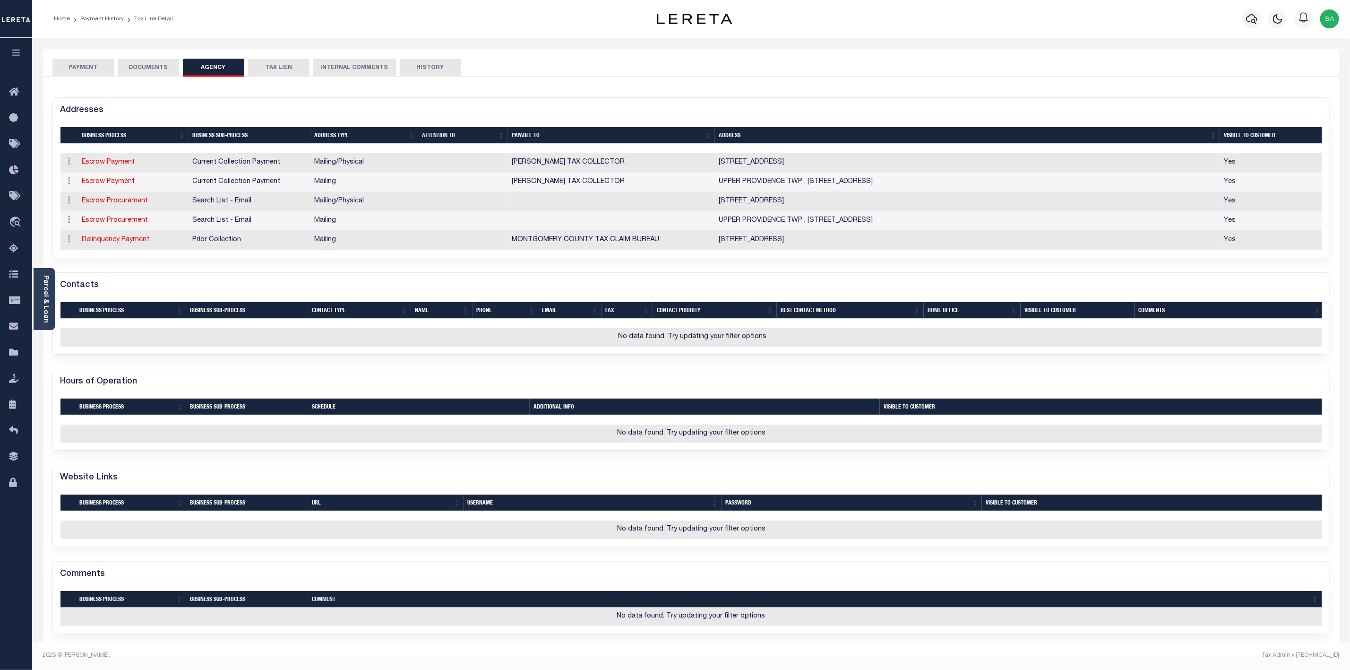
click at [149, 66] on button "DOCUMENTS" at bounding box center [148, 68] width 61 height 18
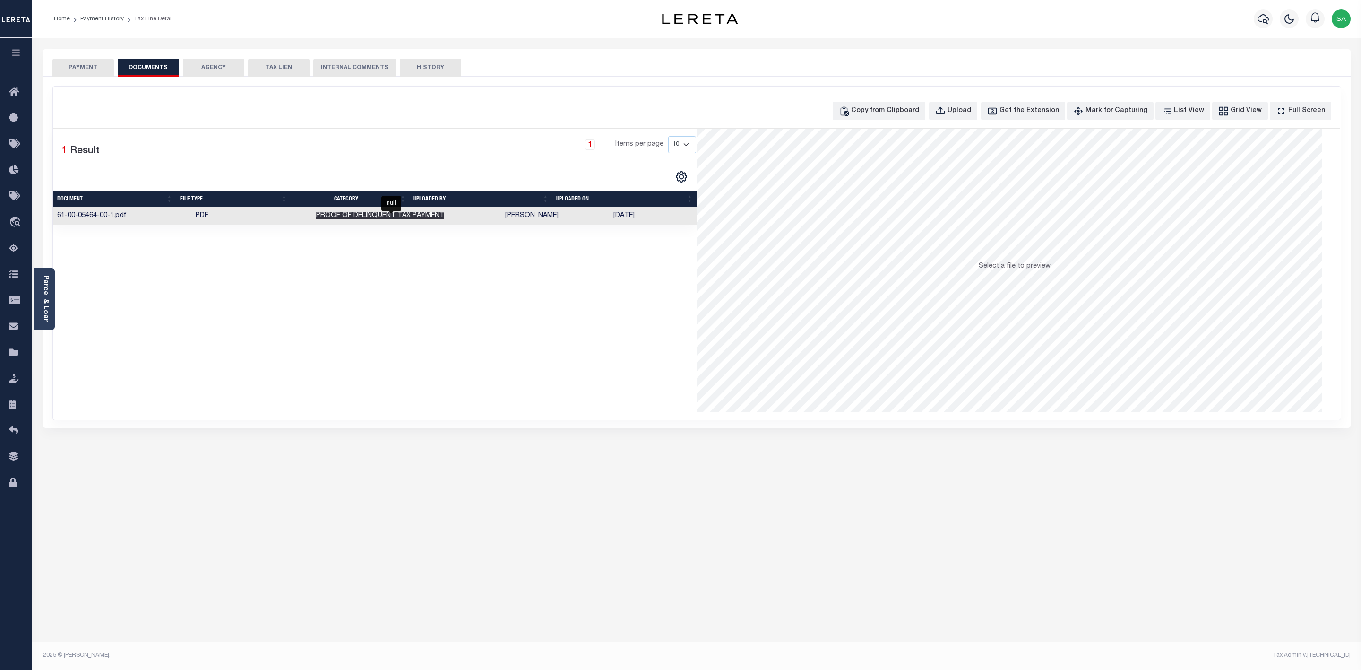
click at [391, 217] on span "Proof of Delinquent Tax Payment" at bounding box center [380, 215] width 128 height 7
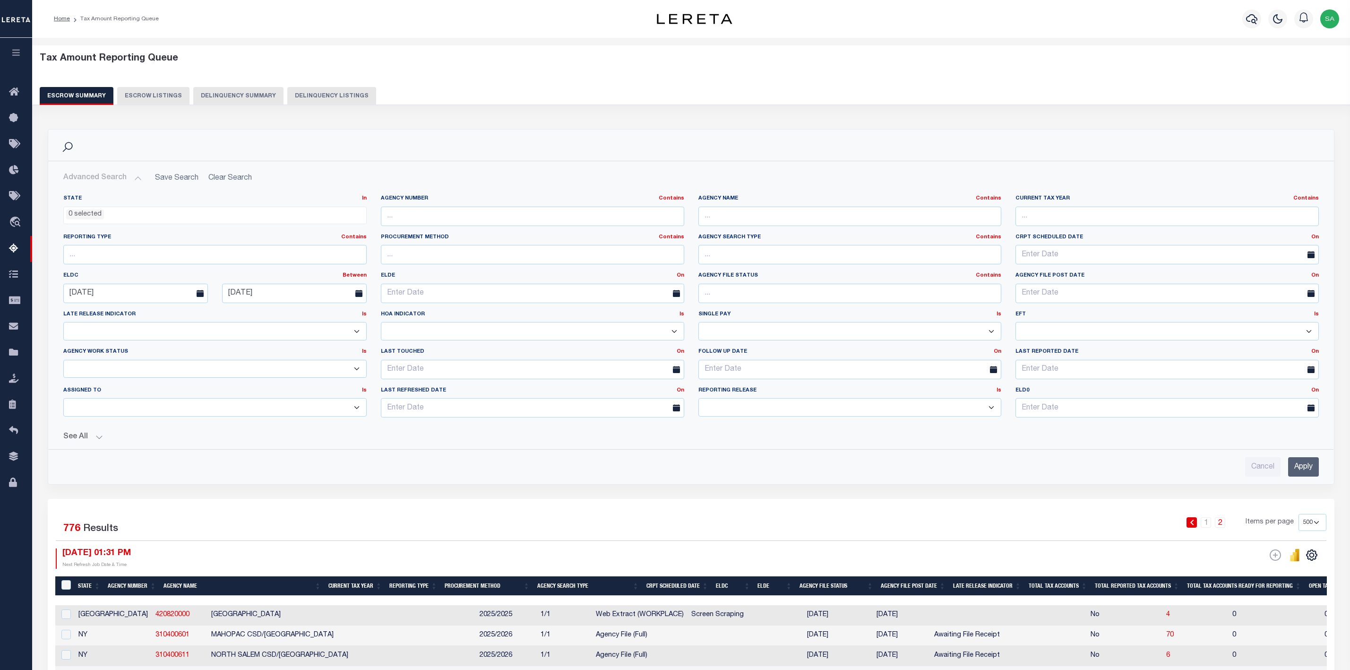
select select
select select "500"
click at [1248, 15] on icon "button" at bounding box center [1251, 18] width 11 height 11
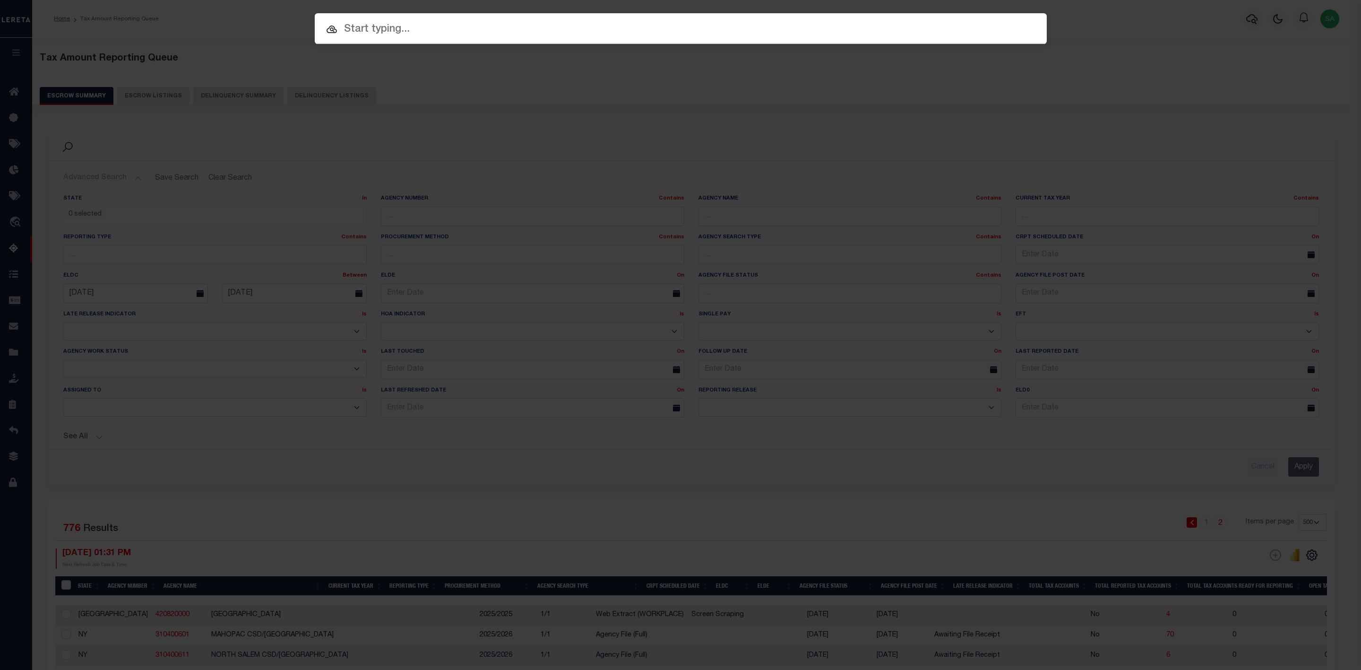
click at [1108, 114] on div "Include Loans TBM Customers Borrowers Payments (Lender Non-Disb) Payments (Lend…" at bounding box center [680, 335] width 1361 height 670
